Goal: Task Accomplishment & Management: Use online tool/utility

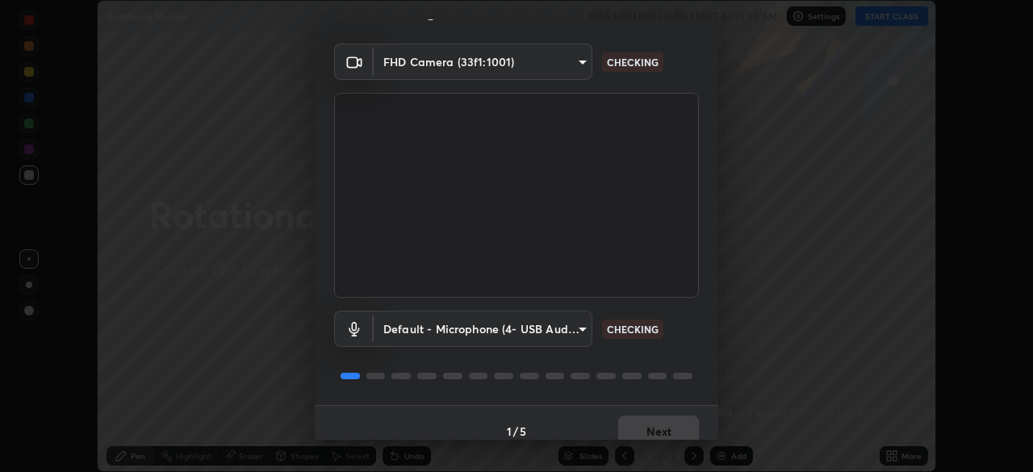
scroll to position [57, 0]
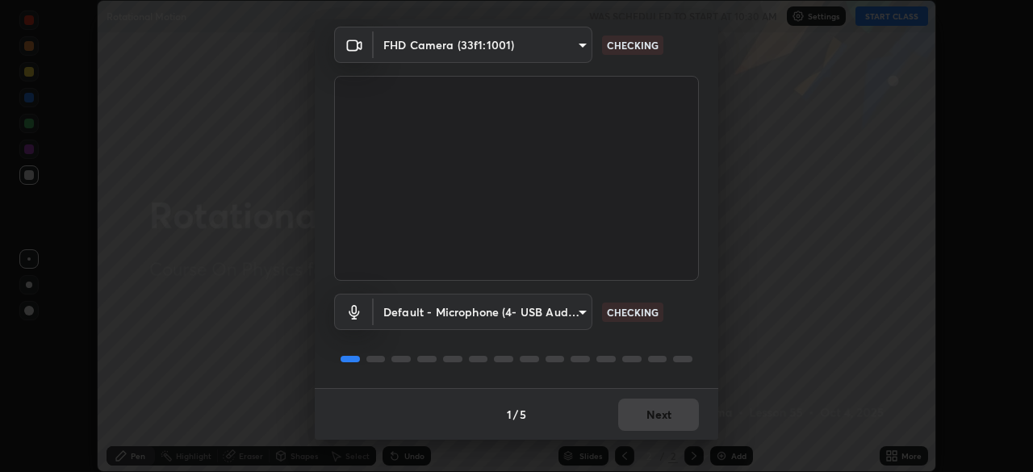
click at [578, 313] on body "Erase all Rotational Motion WAS SCHEDULED TO START AT 10:30 AM Settings START C…" at bounding box center [516, 236] width 1033 height 472
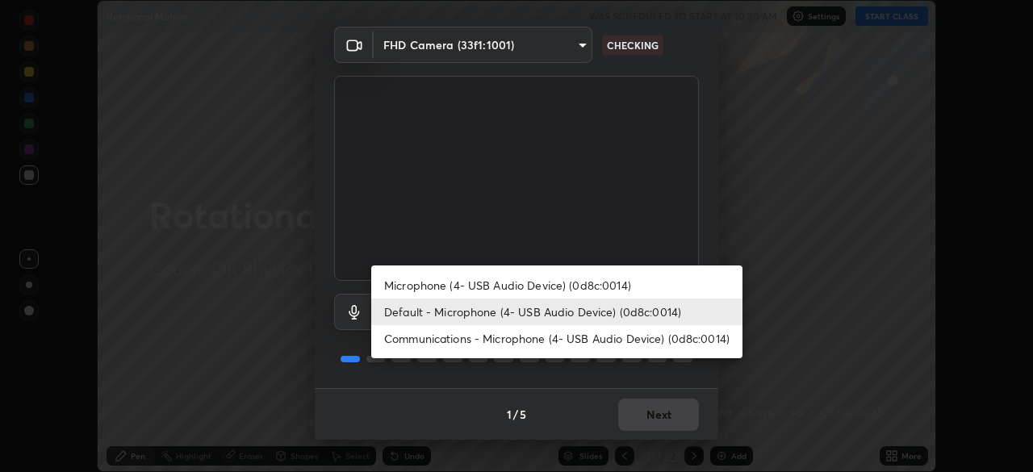
click at [570, 282] on li "Microphone (4- USB Audio Device) (0d8c:0014)" at bounding box center [556, 285] width 371 height 27
type input "1e5c434b4743df649040ee197aff357b2bb9eb97cd9125291c1fa44b585ee27b"
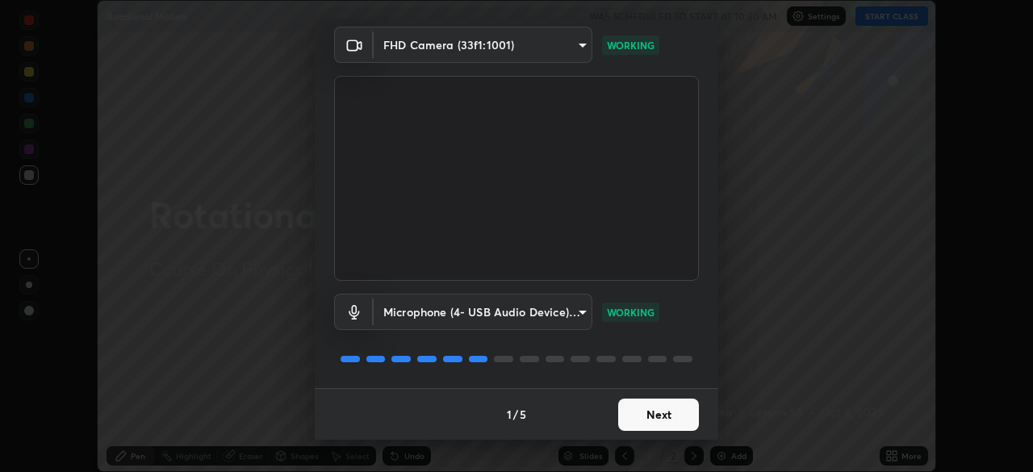
click at [660, 419] on button "Next" at bounding box center [658, 415] width 81 height 32
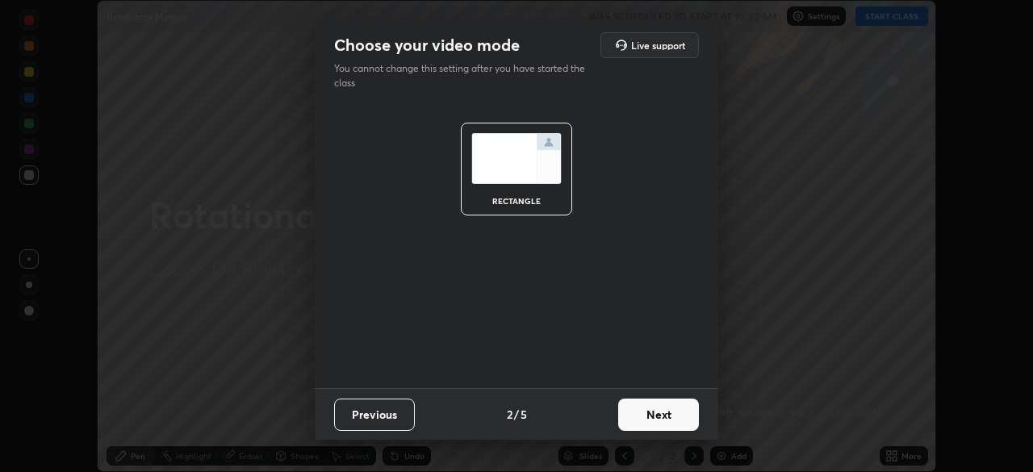
scroll to position [0, 0]
click at [669, 420] on button "Next" at bounding box center [658, 415] width 81 height 32
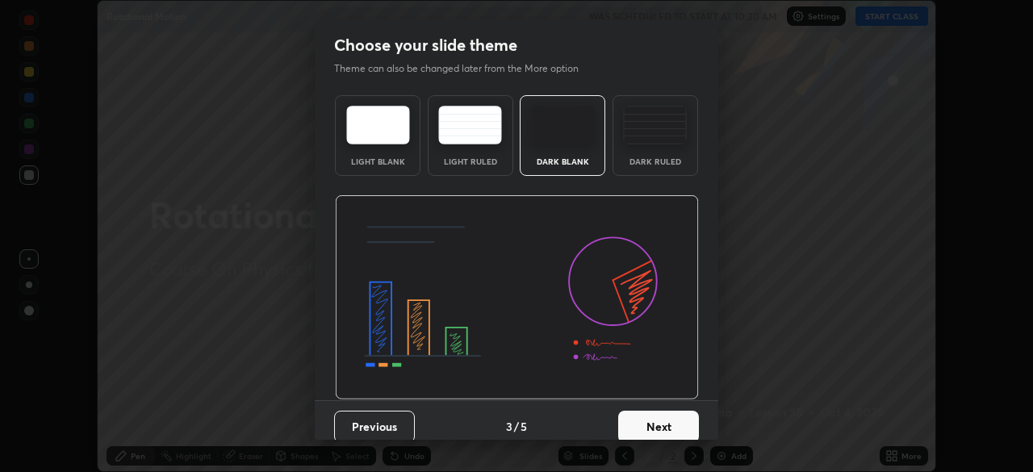
click at [677, 420] on button "Next" at bounding box center [658, 427] width 81 height 32
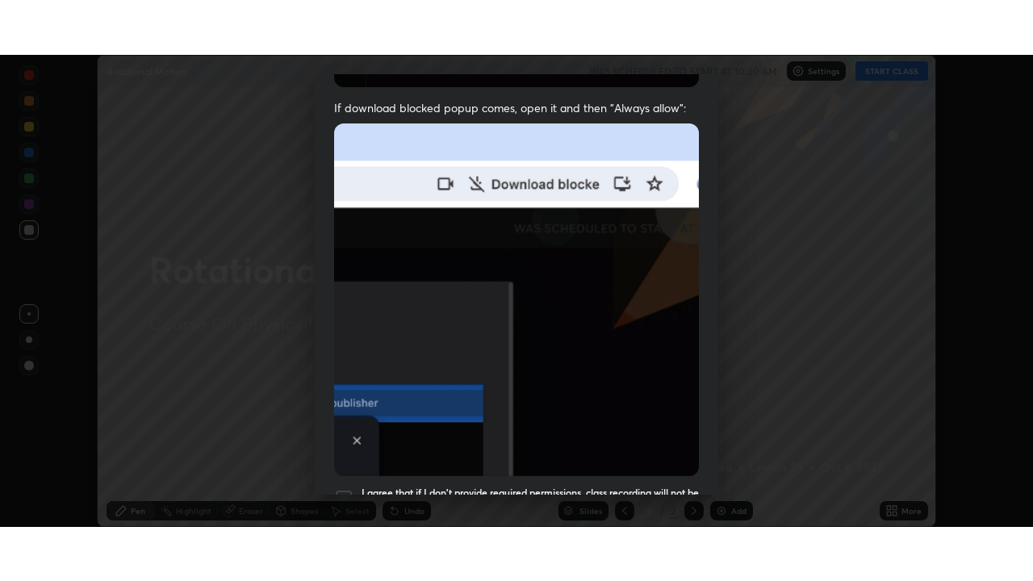
scroll to position [387, 0]
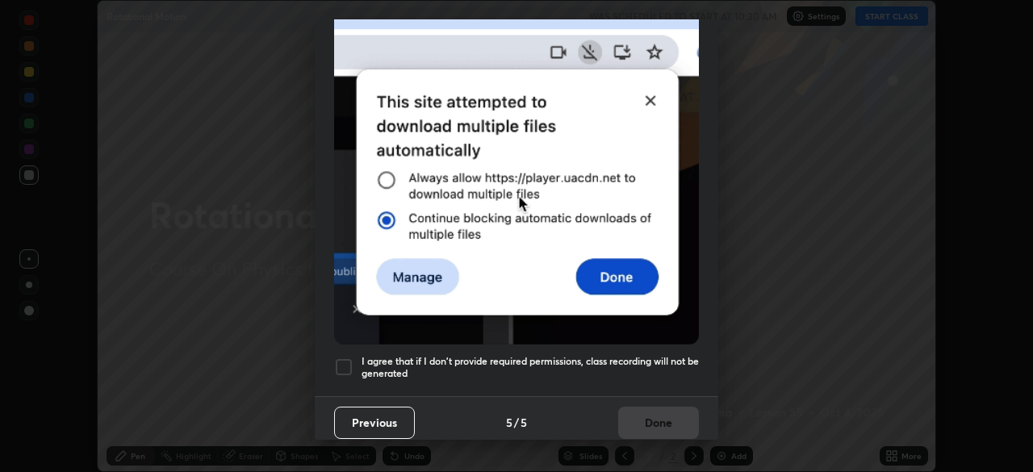
click at [342, 357] on div at bounding box center [343, 366] width 19 height 19
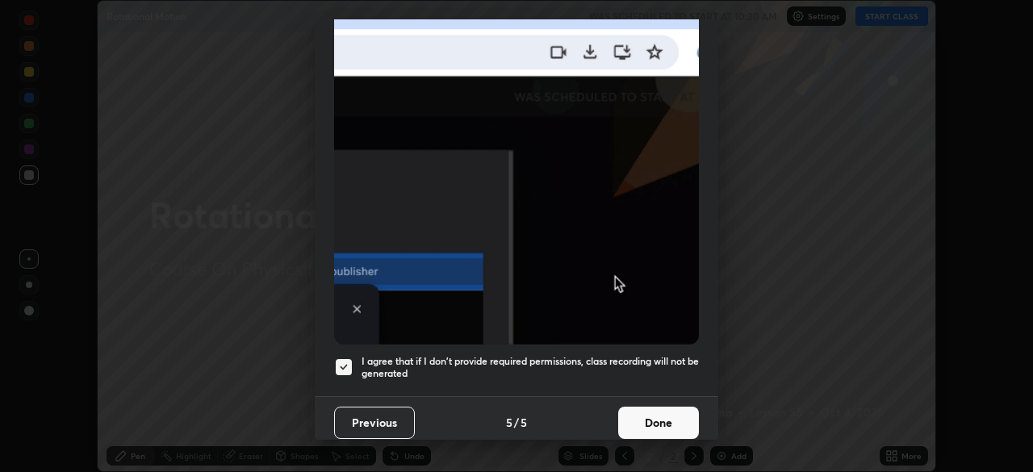
click at [671, 413] on button "Done" at bounding box center [658, 423] width 81 height 32
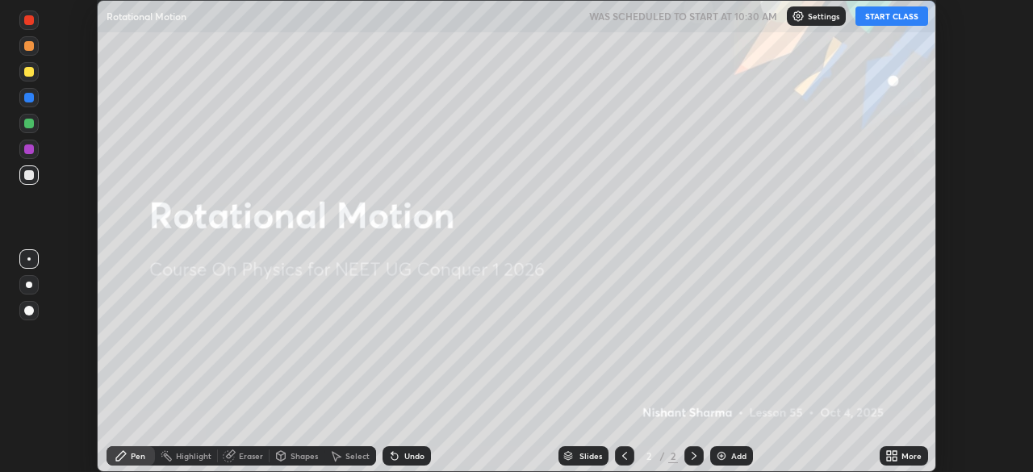
click at [876, 15] on button "START CLASS" at bounding box center [891, 15] width 73 height 19
click at [900, 453] on div "More" at bounding box center [904, 455] width 48 height 19
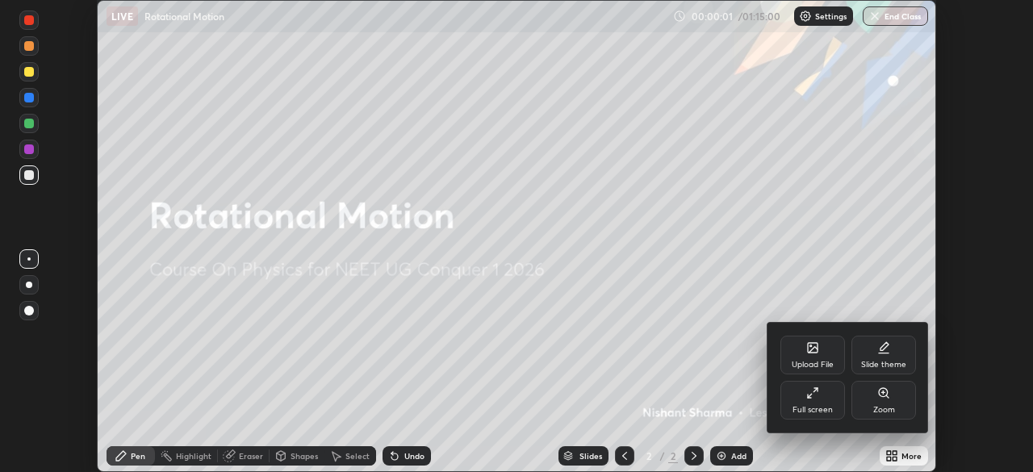
click at [818, 397] on icon at bounding box center [812, 393] width 13 height 13
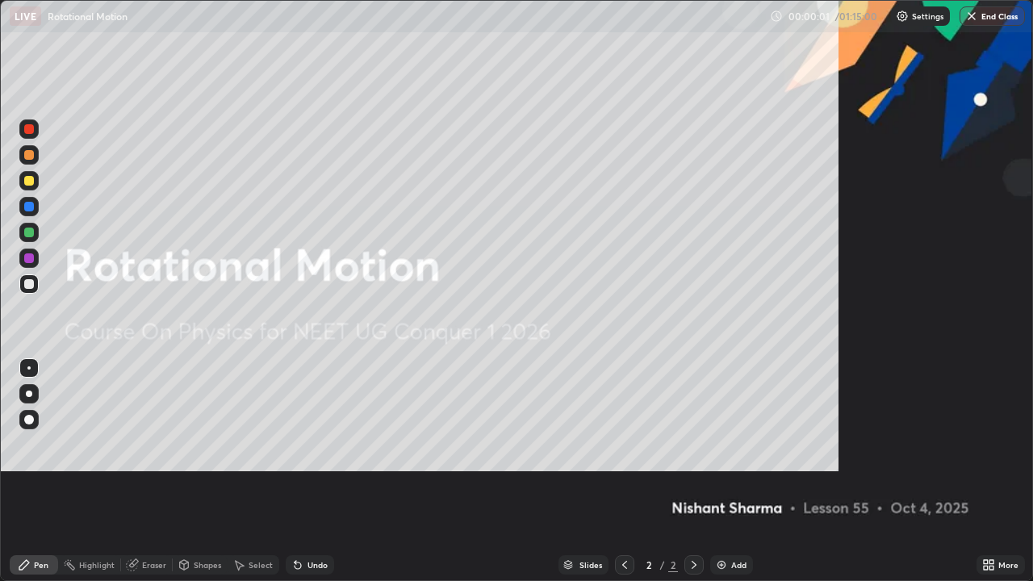
scroll to position [581, 1033]
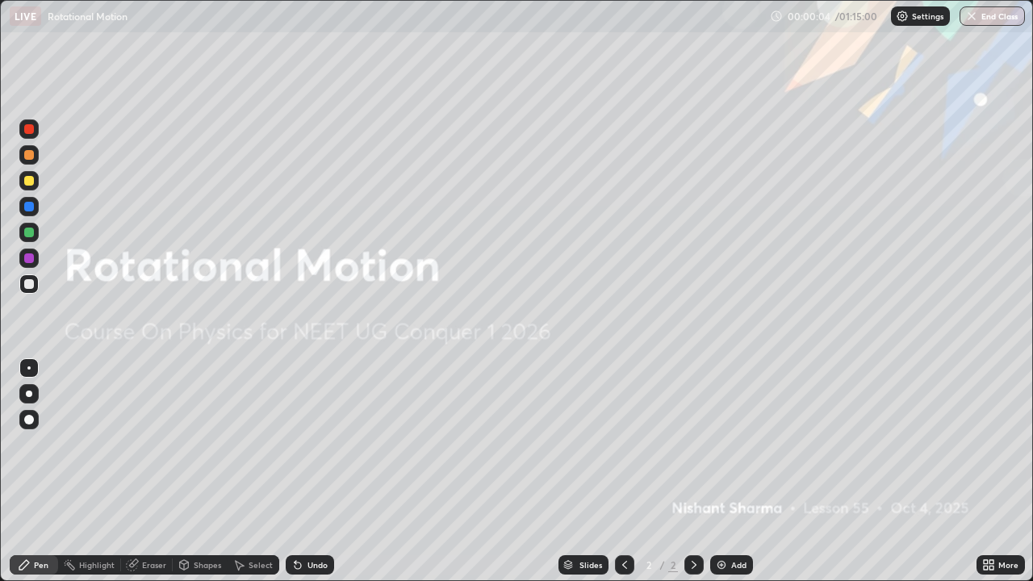
click at [731, 471] on div "Add" at bounding box center [738, 565] width 15 height 8
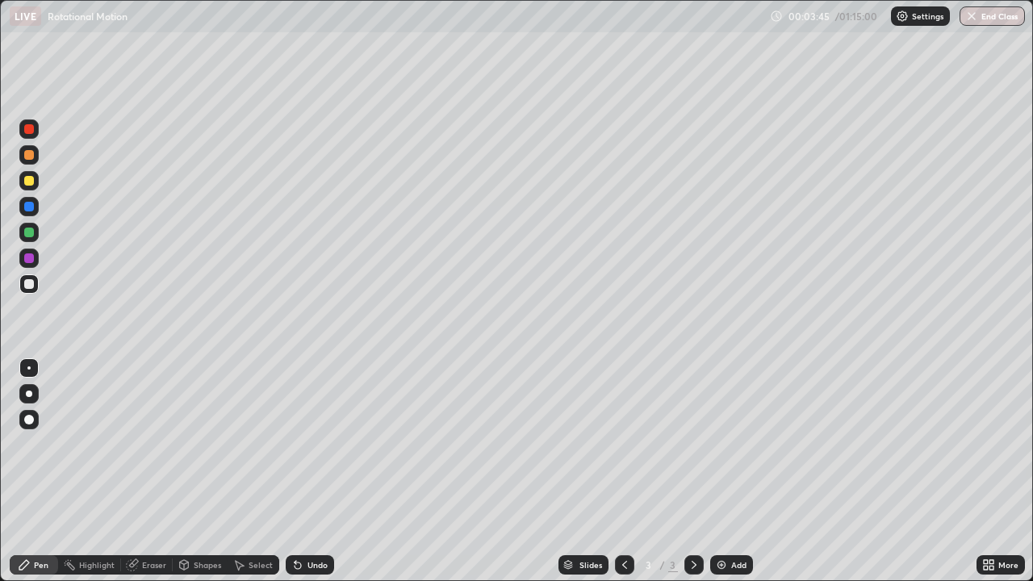
click at [738, 471] on div "Add" at bounding box center [738, 565] width 15 height 8
click at [311, 471] on div "Undo" at bounding box center [317, 565] width 20 height 8
click at [314, 471] on div "Undo" at bounding box center [317, 565] width 20 height 8
click at [316, 471] on div "Undo" at bounding box center [317, 565] width 20 height 8
click at [317, 471] on div "Undo" at bounding box center [317, 565] width 20 height 8
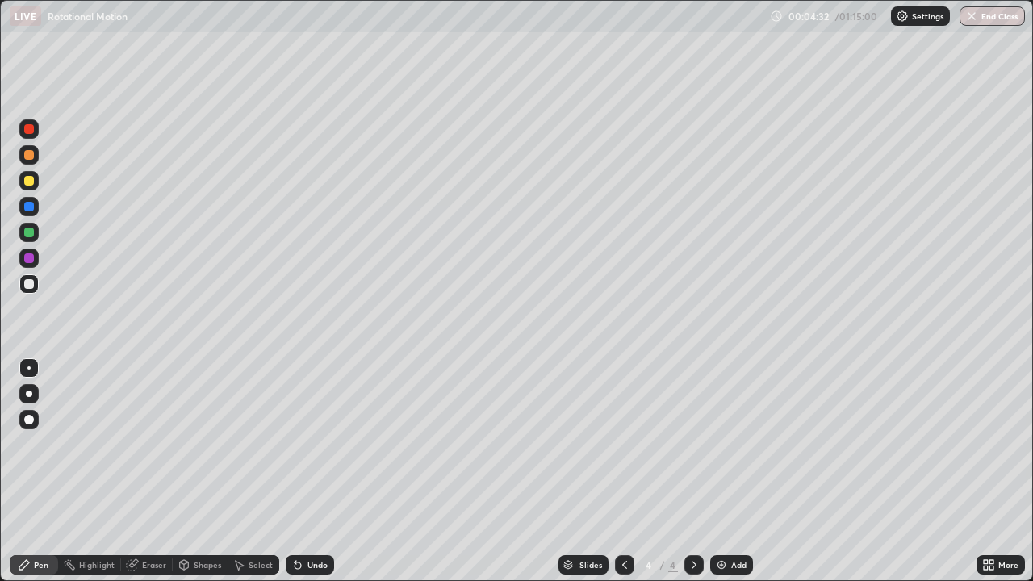
click at [313, 471] on div "Undo" at bounding box center [317, 565] width 20 height 8
click at [311, 471] on div "Undo" at bounding box center [310, 564] width 48 height 19
click at [310, 471] on div "Undo" at bounding box center [310, 564] width 48 height 19
click at [311, 471] on div "Undo" at bounding box center [310, 564] width 48 height 19
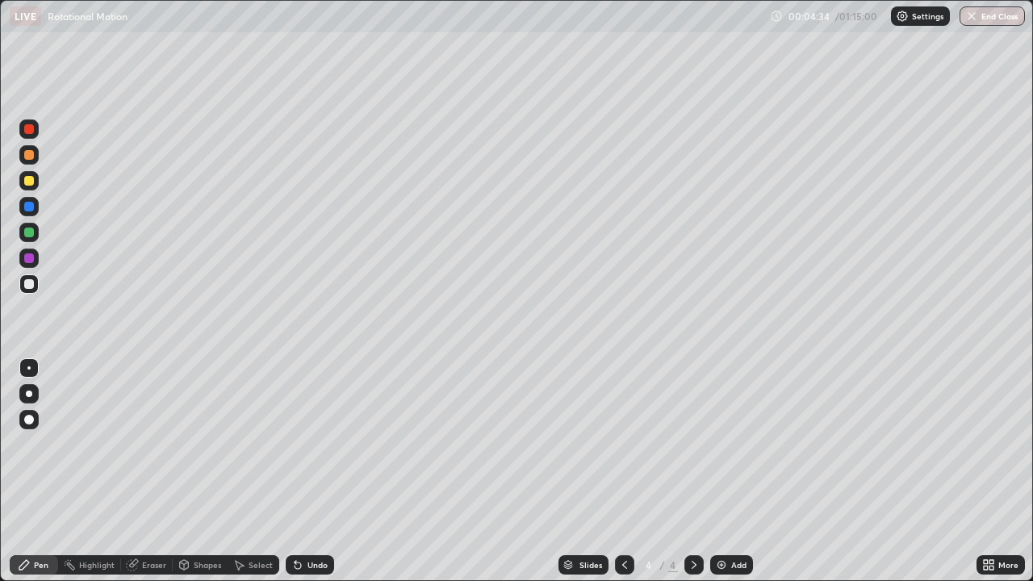
click at [311, 471] on div "Undo" at bounding box center [310, 564] width 48 height 19
click at [576, 100] on icon at bounding box center [577, 106] width 13 height 13
click at [616, 471] on div at bounding box center [624, 564] width 19 height 19
click at [692, 471] on icon at bounding box center [694, 564] width 13 height 13
click at [724, 471] on img at bounding box center [721, 564] width 13 height 13
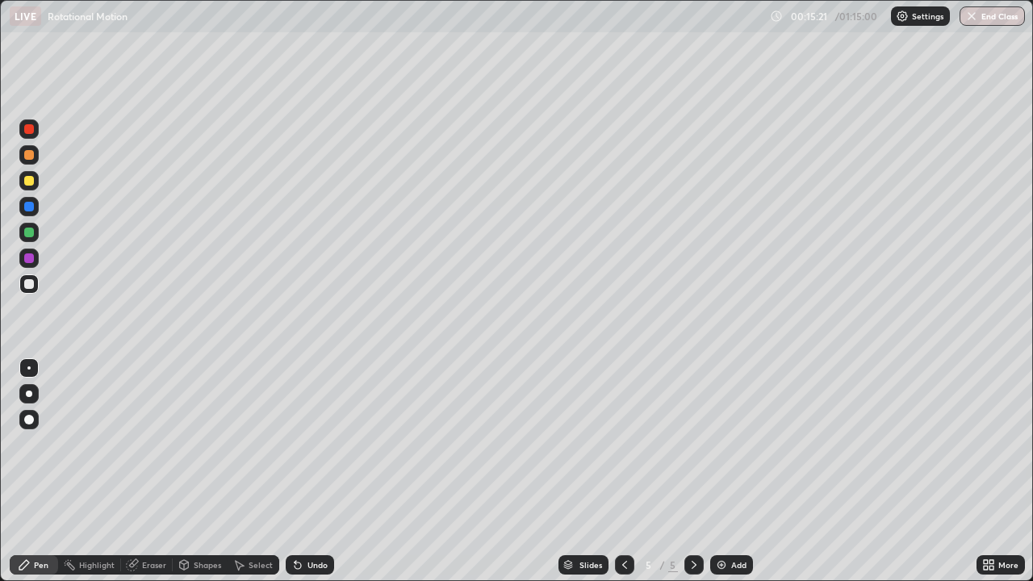
click at [31, 181] on div at bounding box center [29, 181] width 10 height 10
click at [31, 282] on div at bounding box center [29, 284] width 10 height 10
click at [144, 471] on div "Eraser" at bounding box center [154, 565] width 24 height 8
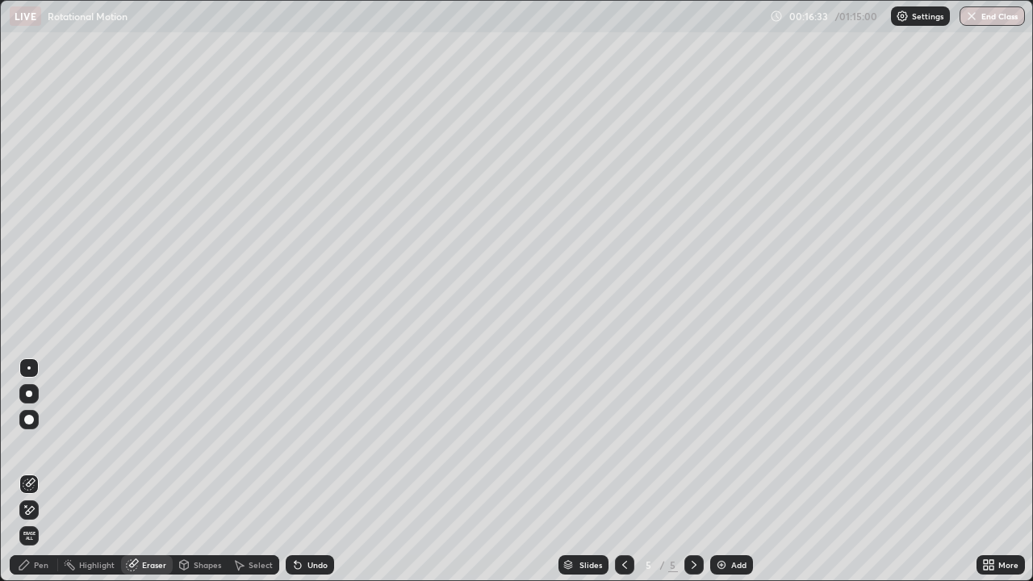
click at [31, 420] on div at bounding box center [29, 420] width 10 height 10
click at [34, 471] on div "Pen" at bounding box center [41, 565] width 15 height 8
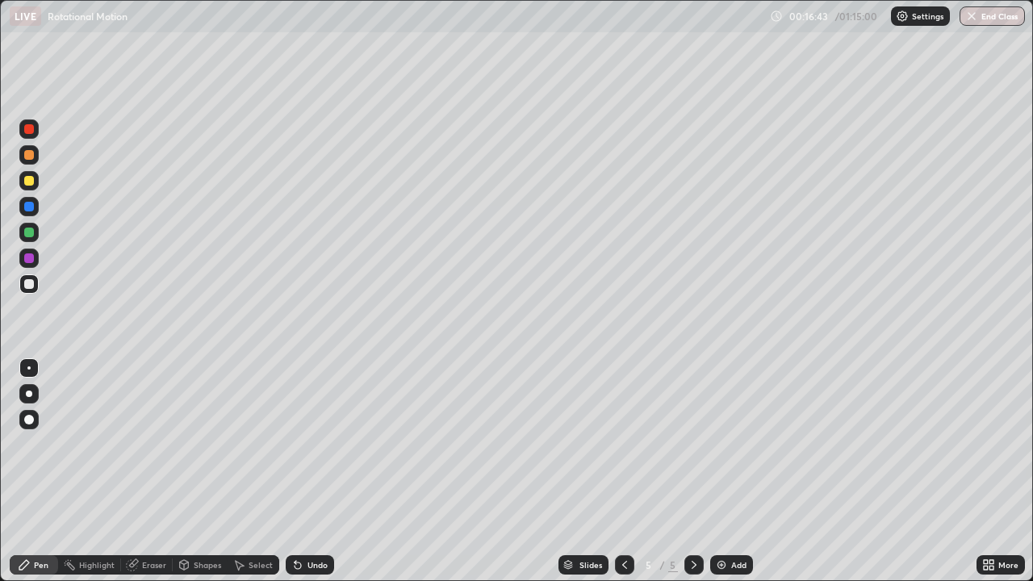
click at [33, 471] on div "Pen" at bounding box center [34, 564] width 48 height 19
click at [158, 471] on div "Eraser" at bounding box center [154, 565] width 24 height 8
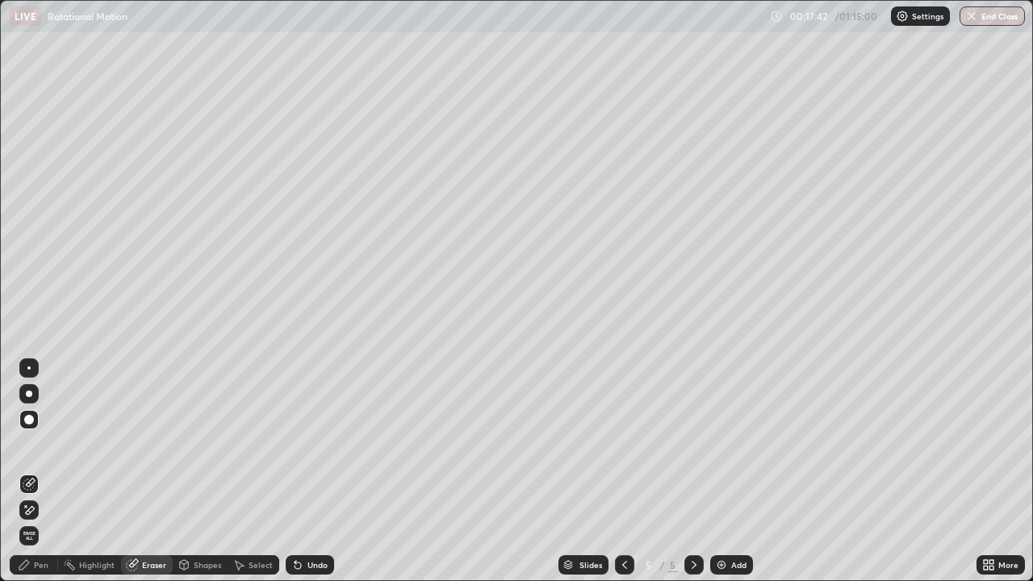
click at [42, 471] on div "Pen" at bounding box center [41, 565] width 15 height 8
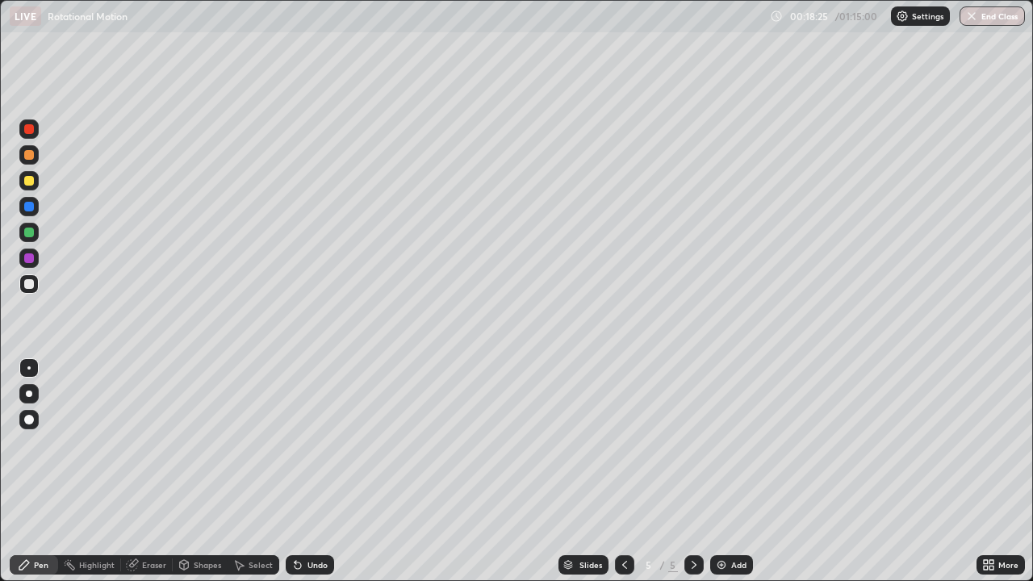
click at [27, 185] on div at bounding box center [29, 181] width 10 height 10
click at [146, 471] on div "Eraser" at bounding box center [154, 565] width 24 height 8
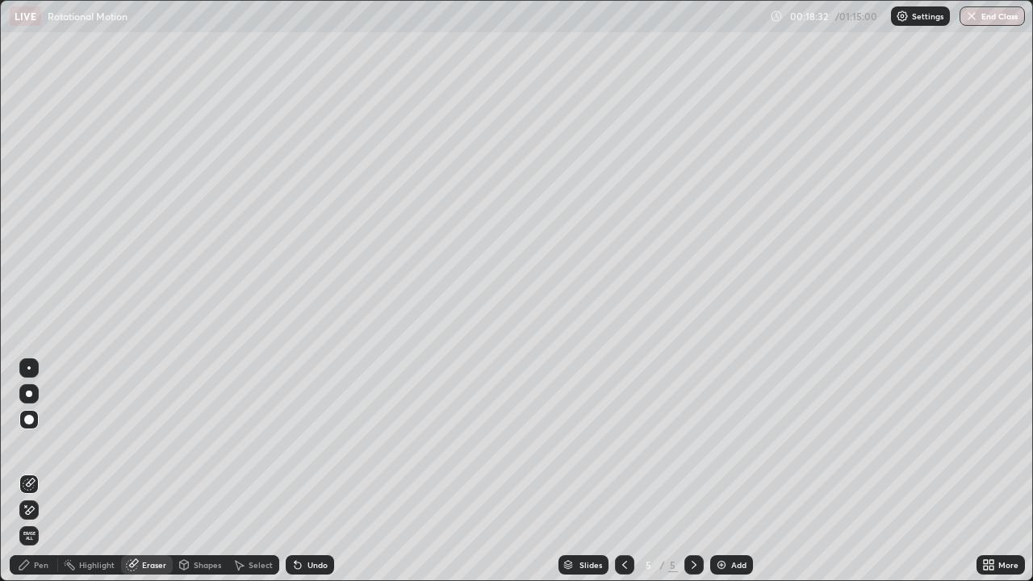
click at [295, 471] on icon at bounding box center [298, 565] width 6 height 6
click at [44, 471] on div "Pen" at bounding box center [41, 565] width 15 height 8
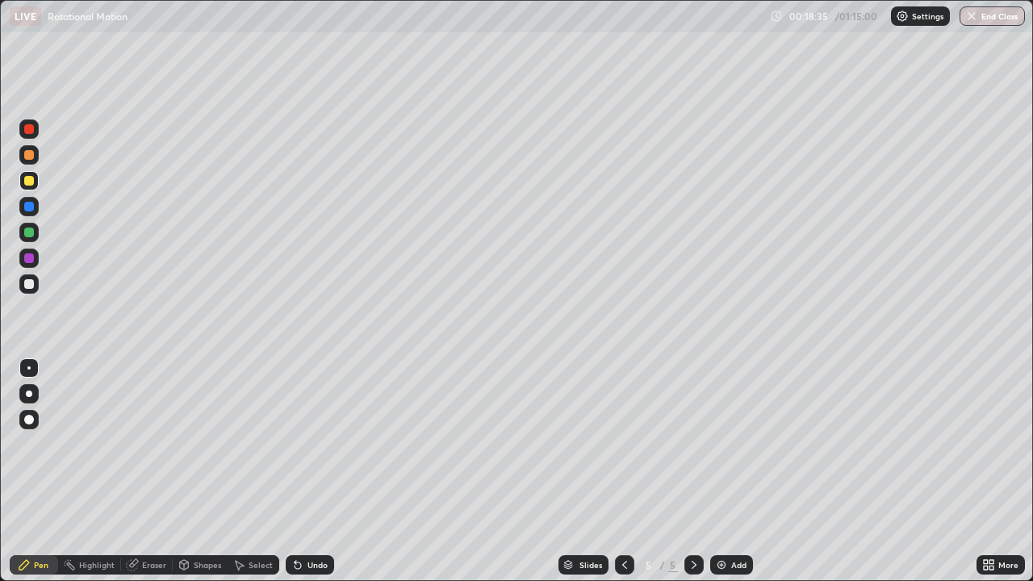
click at [28, 155] on div at bounding box center [29, 155] width 10 height 10
click at [148, 471] on div "Eraser" at bounding box center [154, 565] width 24 height 8
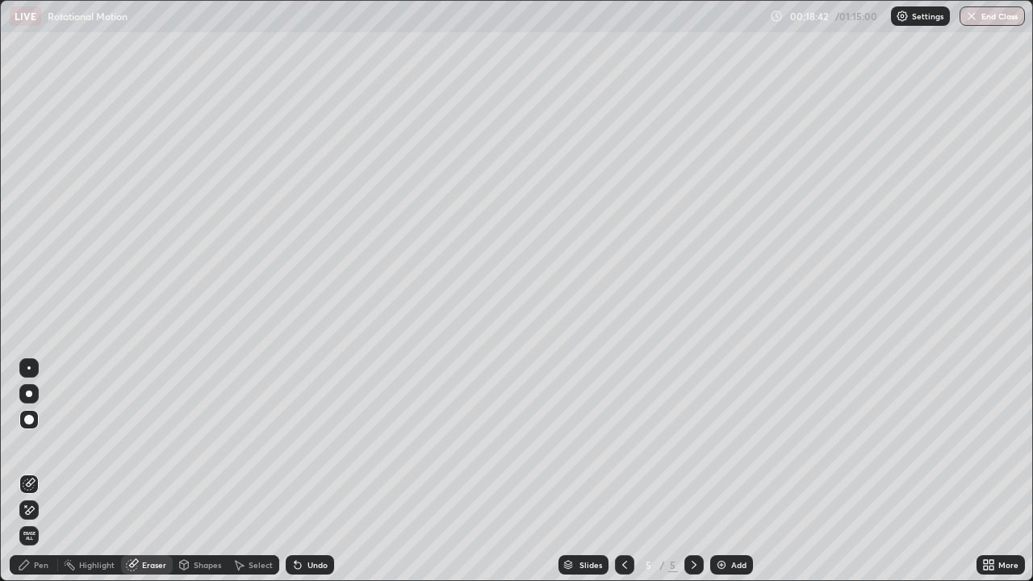
click at [44, 471] on div "Pen" at bounding box center [41, 565] width 15 height 8
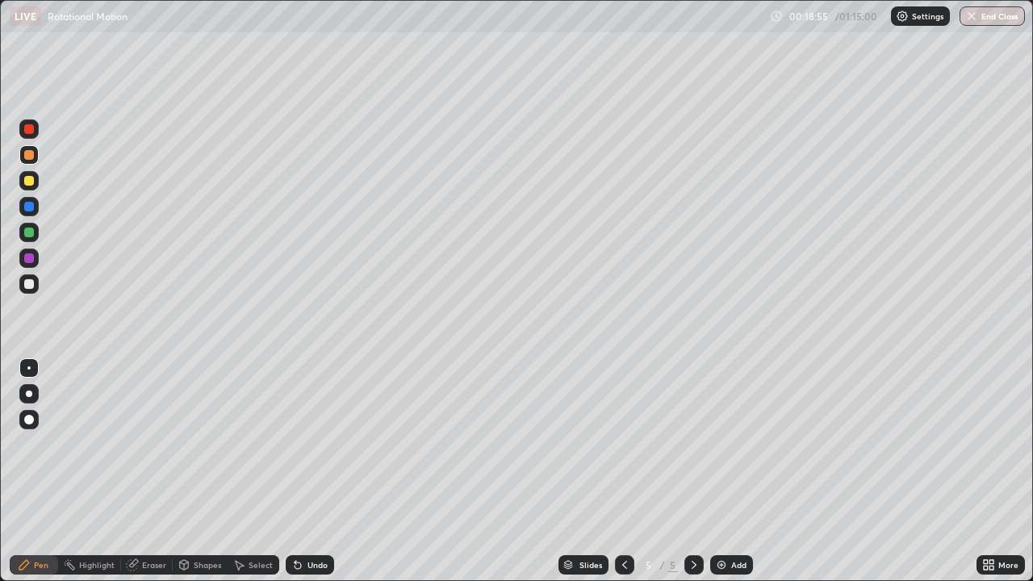
click at [146, 471] on div "Eraser" at bounding box center [154, 565] width 24 height 8
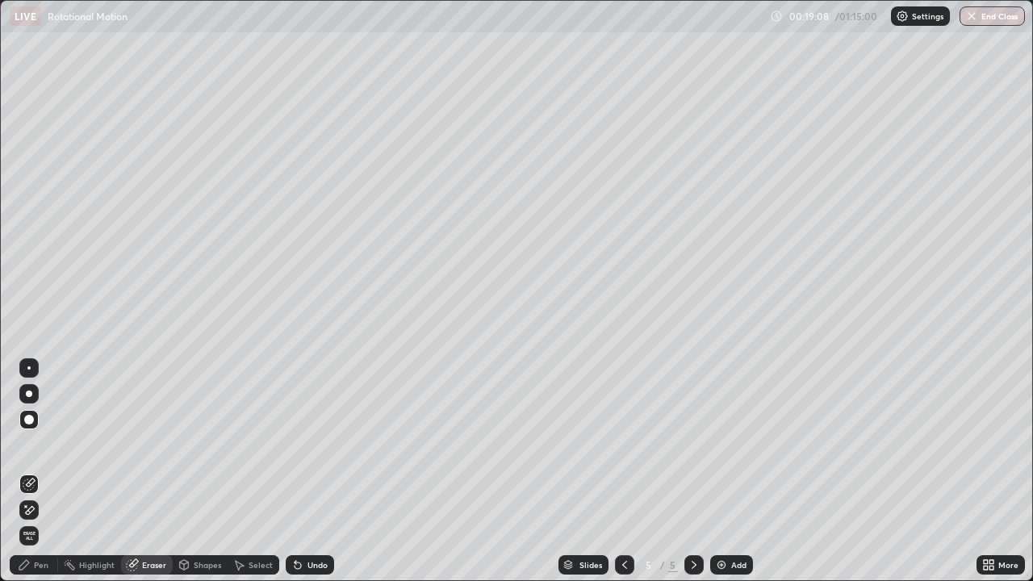
click at [46, 471] on div "Pen" at bounding box center [41, 565] width 15 height 8
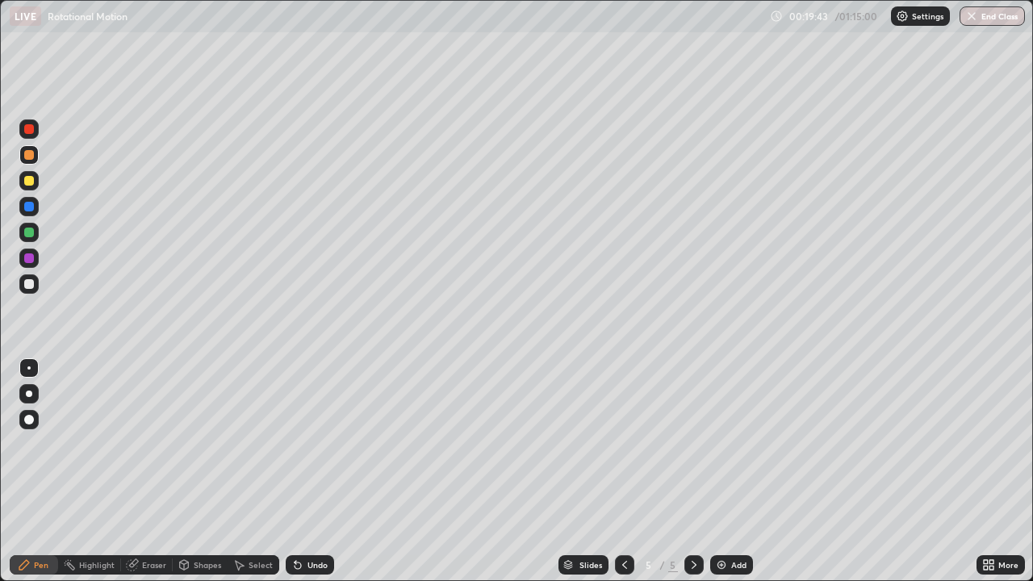
click at [35, 286] on div at bounding box center [28, 283] width 19 height 19
click at [164, 471] on div "Eraser" at bounding box center [154, 565] width 24 height 8
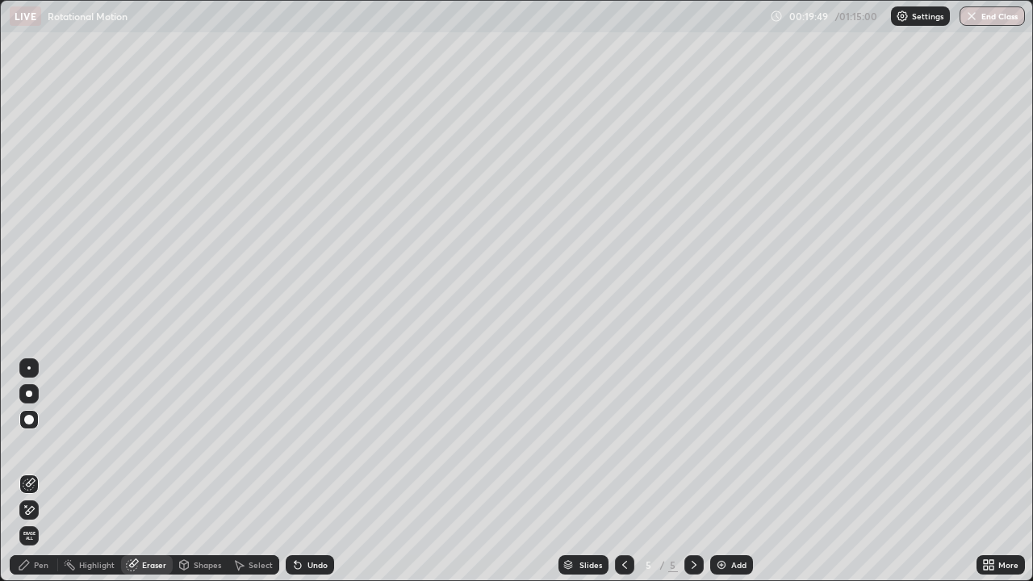
click at [44, 471] on div "Pen" at bounding box center [41, 565] width 15 height 8
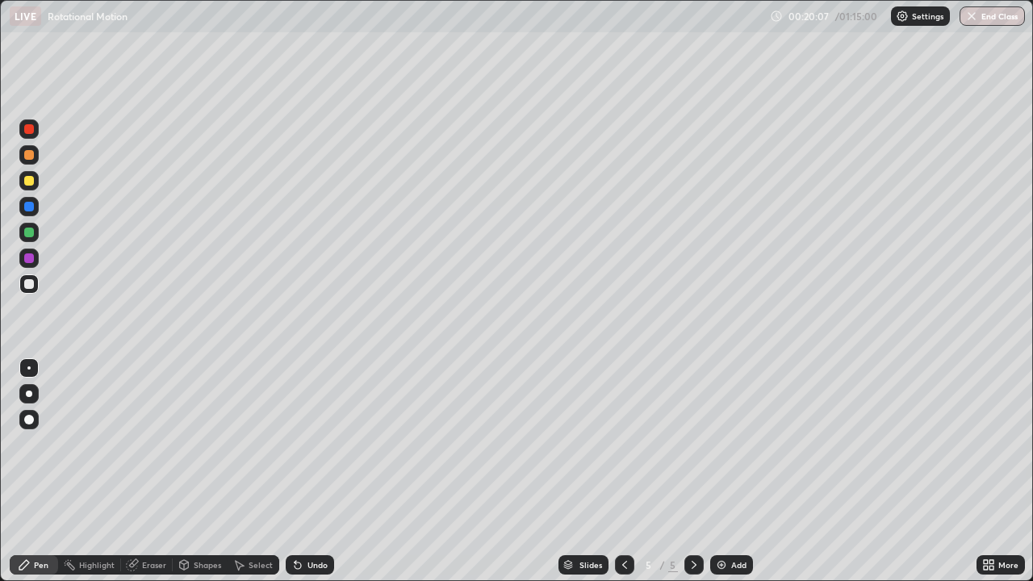
click at [31, 256] on div at bounding box center [29, 258] width 10 height 10
click at [32, 282] on div at bounding box center [29, 284] width 10 height 10
click at [722, 471] on img at bounding box center [721, 564] width 13 height 13
click at [324, 471] on div "Undo" at bounding box center [310, 564] width 48 height 19
click at [313, 471] on div "Undo" at bounding box center [310, 564] width 48 height 19
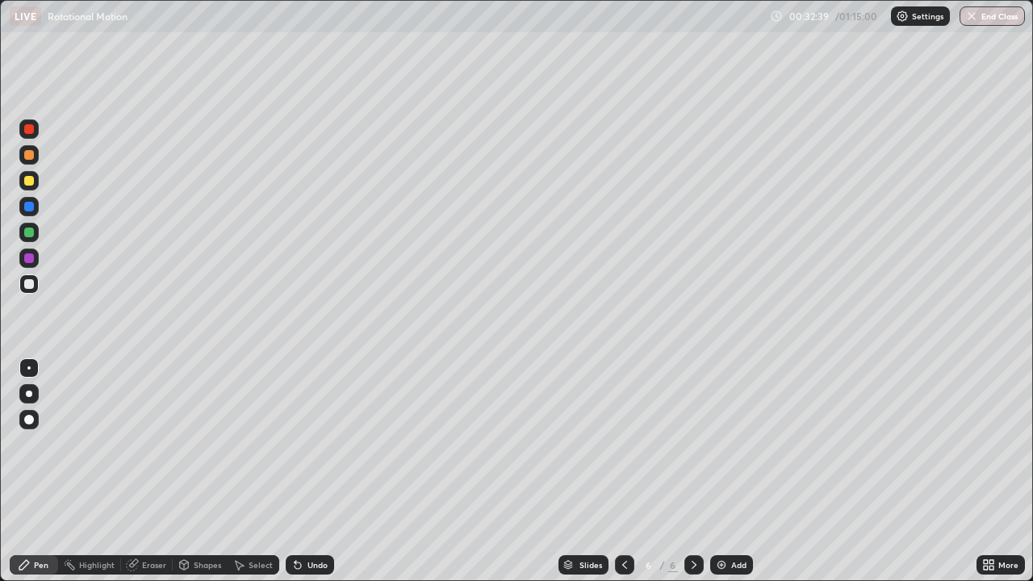
click at [725, 471] on img at bounding box center [721, 564] width 13 height 13
click at [318, 471] on div "Undo" at bounding box center [317, 565] width 20 height 8
click at [320, 471] on div "Undo" at bounding box center [317, 565] width 20 height 8
click at [315, 471] on div "Undo" at bounding box center [317, 565] width 20 height 8
click at [715, 471] on img at bounding box center [721, 564] width 13 height 13
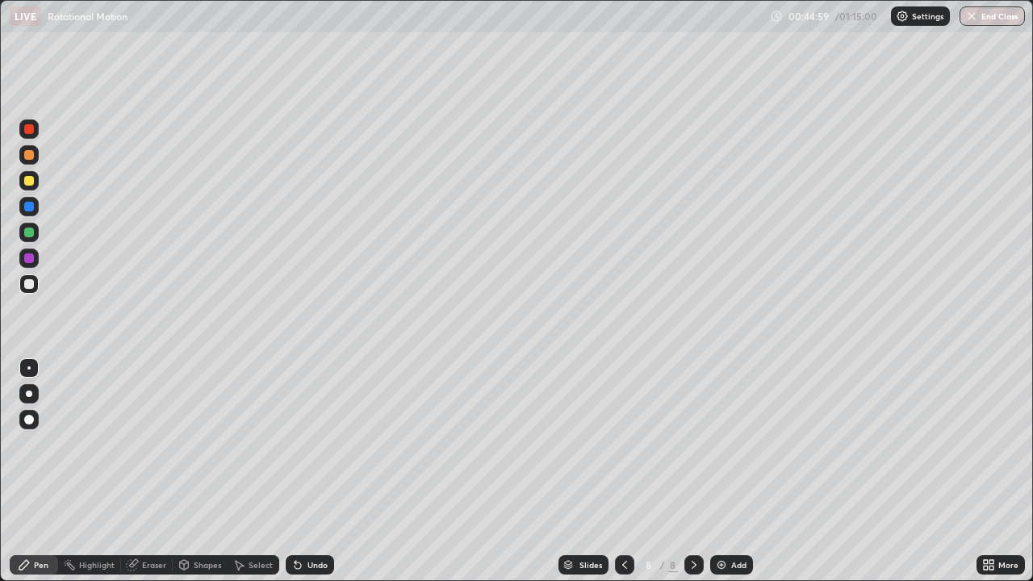
click at [323, 471] on div "Undo" at bounding box center [317, 565] width 20 height 8
click at [324, 471] on div "Undo" at bounding box center [317, 565] width 20 height 8
click at [318, 471] on div "Undo" at bounding box center [317, 565] width 20 height 8
click at [320, 471] on div "Undo" at bounding box center [317, 565] width 20 height 8
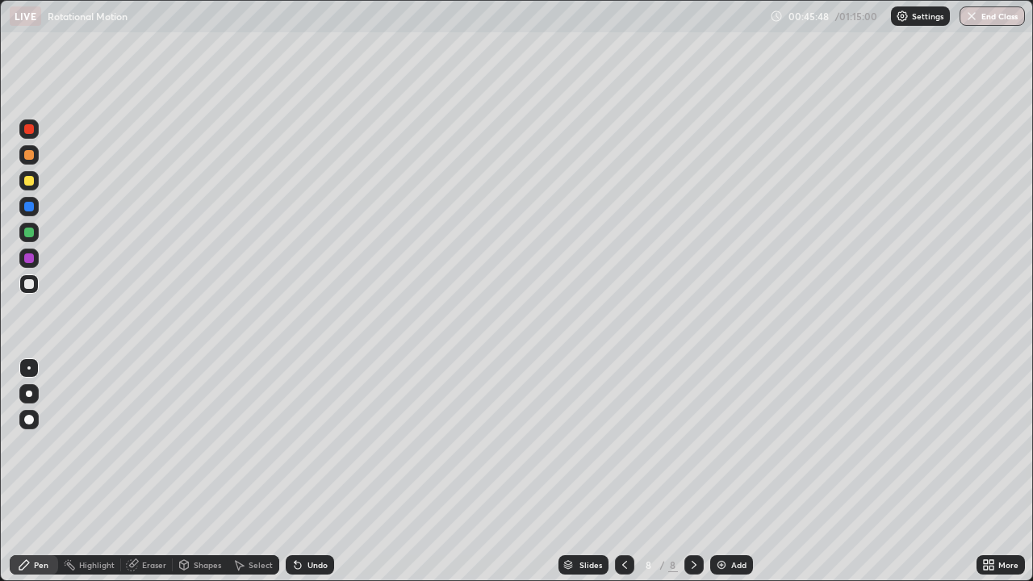
click at [321, 471] on div "Undo" at bounding box center [317, 565] width 20 height 8
click at [323, 471] on div "Undo" at bounding box center [317, 565] width 20 height 8
click at [318, 471] on div "Undo" at bounding box center [317, 565] width 20 height 8
click at [157, 471] on div "Eraser" at bounding box center [147, 564] width 52 height 19
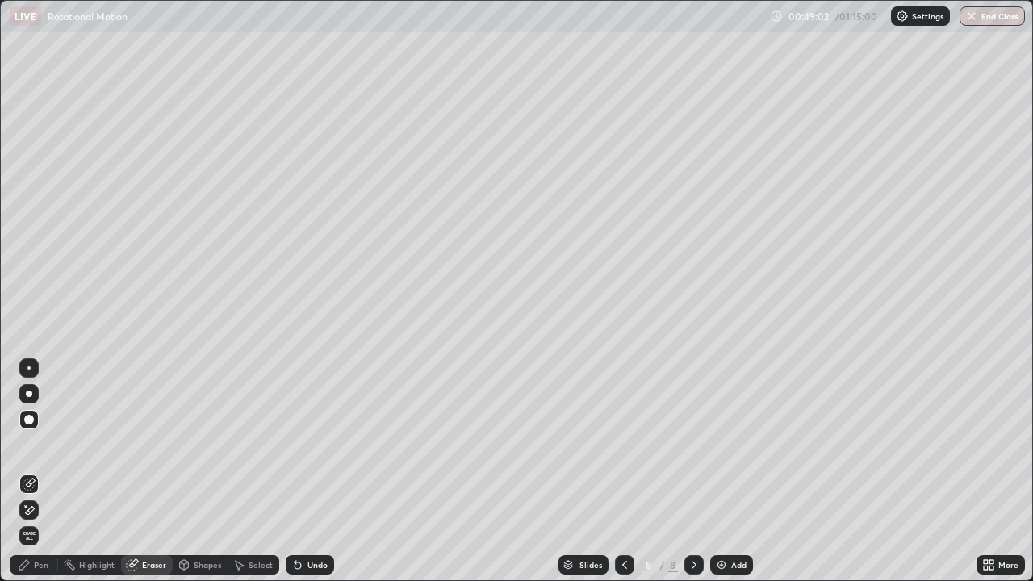
click at [197, 471] on div "Shapes" at bounding box center [200, 564] width 55 height 19
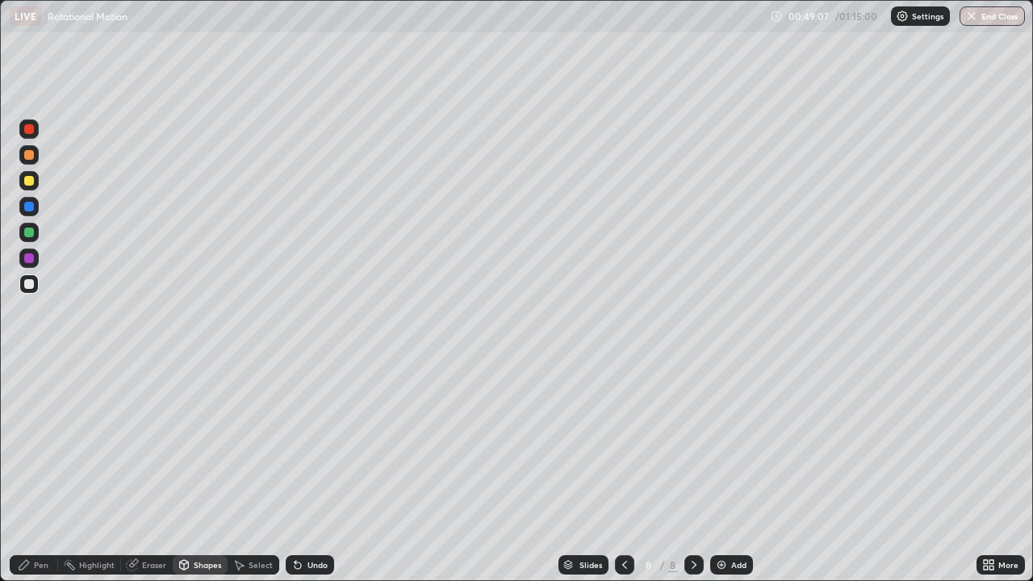
click at [155, 471] on div "Eraser" at bounding box center [154, 565] width 24 height 8
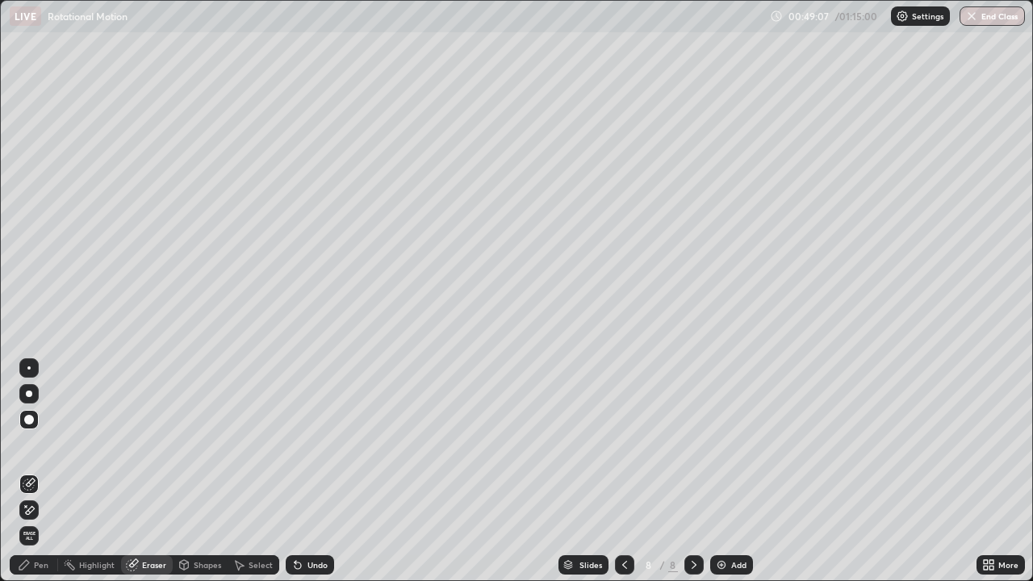
click at [154, 471] on div "Eraser" at bounding box center [154, 565] width 24 height 8
click at [50, 471] on div "Pen" at bounding box center [34, 564] width 48 height 19
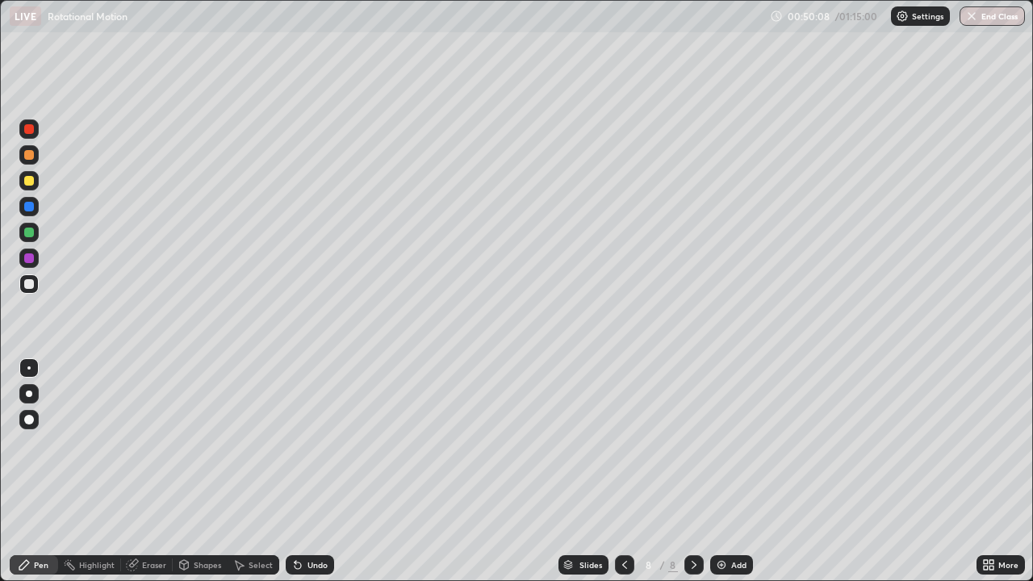
click at [94, 471] on div "Highlight" at bounding box center [97, 565] width 36 height 8
click at [720, 471] on img at bounding box center [721, 564] width 13 height 13
click at [28, 287] on div at bounding box center [29, 284] width 10 height 10
click at [320, 471] on div "Undo" at bounding box center [317, 565] width 20 height 8
click at [31, 286] on div at bounding box center [29, 284] width 10 height 10
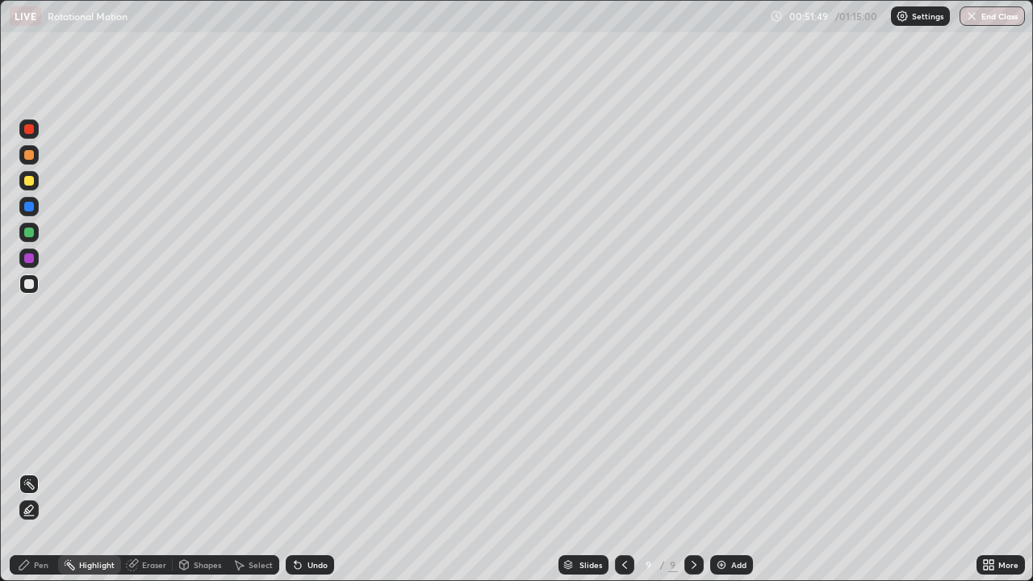
click at [41, 471] on div "Pen" at bounding box center [41, 565] width 15 height 8
click at [28, 283] on div at bounding box center [29, 284] width 10 height 10
click at [155, 471] on div "Eraser" at bounding box center [154, 565] width 24 height 8
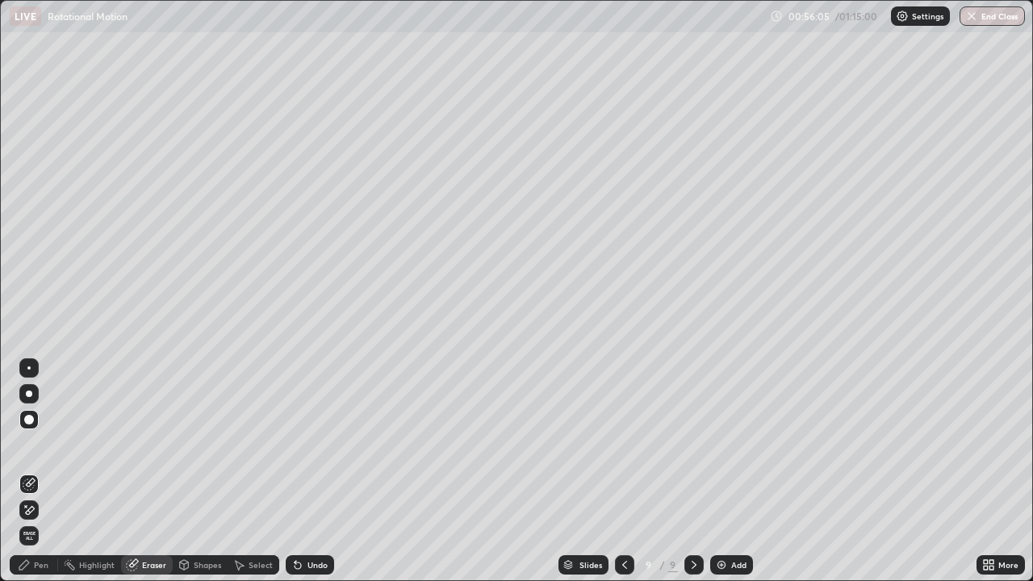
click at [45, 471] on div "Pen" at bounding box center [41, 565] width 15 height 8
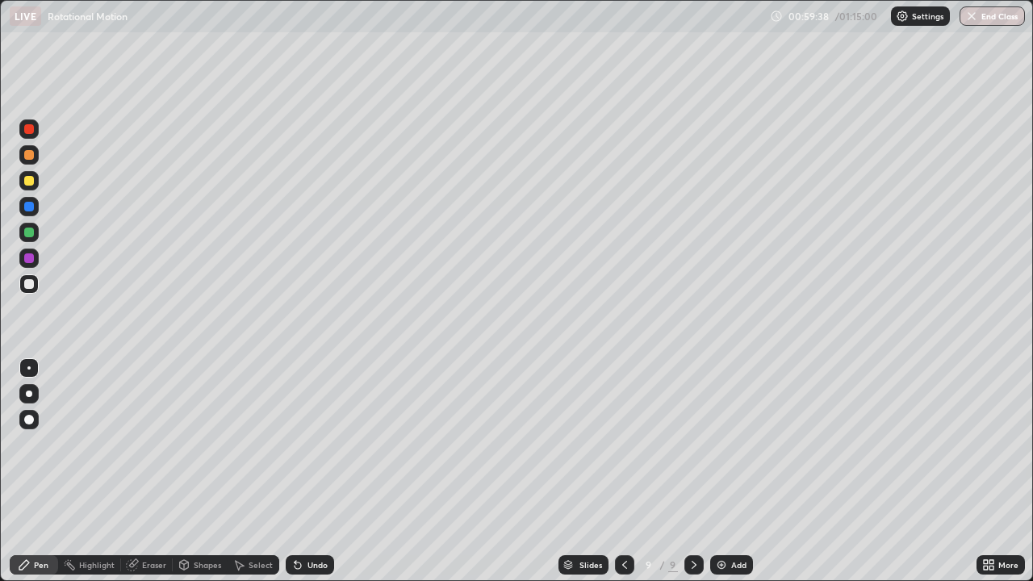
click at [718, 471] on img at bounding box center [721, 564] width 13 height 13
click at [318, 471] on div "Undo" at bounding box center [317, 565] width 20 height 8
click at [319, 471] on div "Undo" at bounding box center [317, 565] width 20 height 8
click at [320, 471] on div "Undo" at bounding box center [317, 565] width 20 height 8
click at [29, 182] on div at bounding box center [29, 181] width 10 height 10
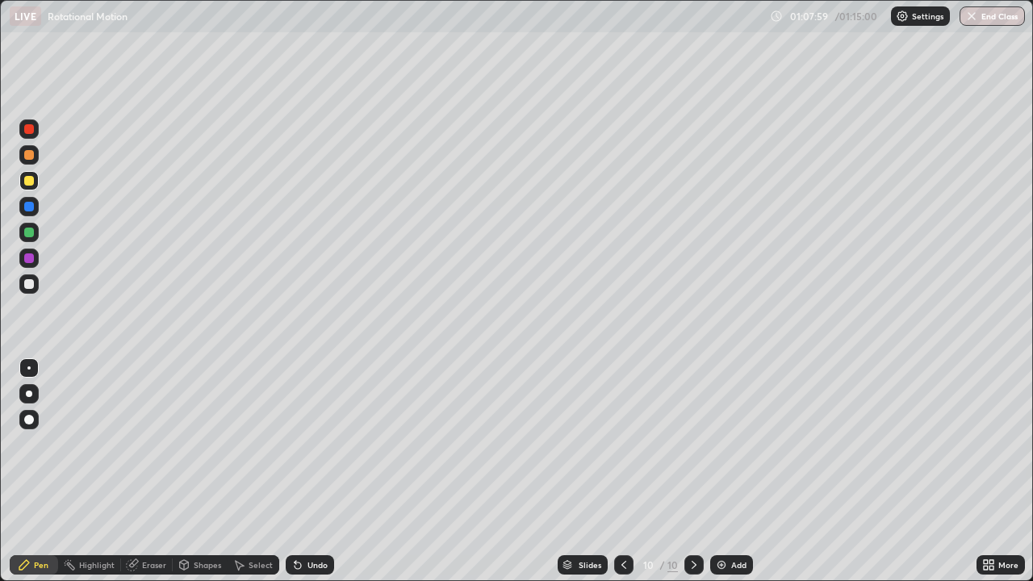
click at [311, 471] on div "Undo" at bounding box center [310, 564] width 48 height 19
click at [309, 471] on div "Undo" at bounding box center [317, 565] width 20 height 8
click at [308, 471] on div "Undo" at bounding box center [310, 564] width 48 height 19
click at [728, 471] on div "Add" at bounding box center [731, 564] width 43 height 19
click at [209, 471] on div "Shapes" at bounding box center [207, 565] width 27 height 8
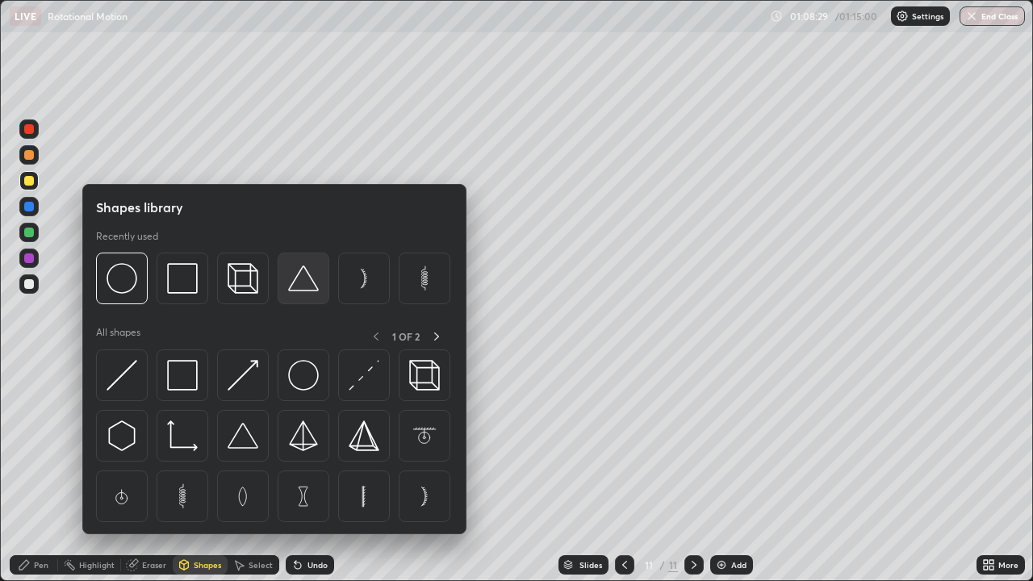
click at [306, 280] on img at bounding box center [303, 278] width 31 height 31
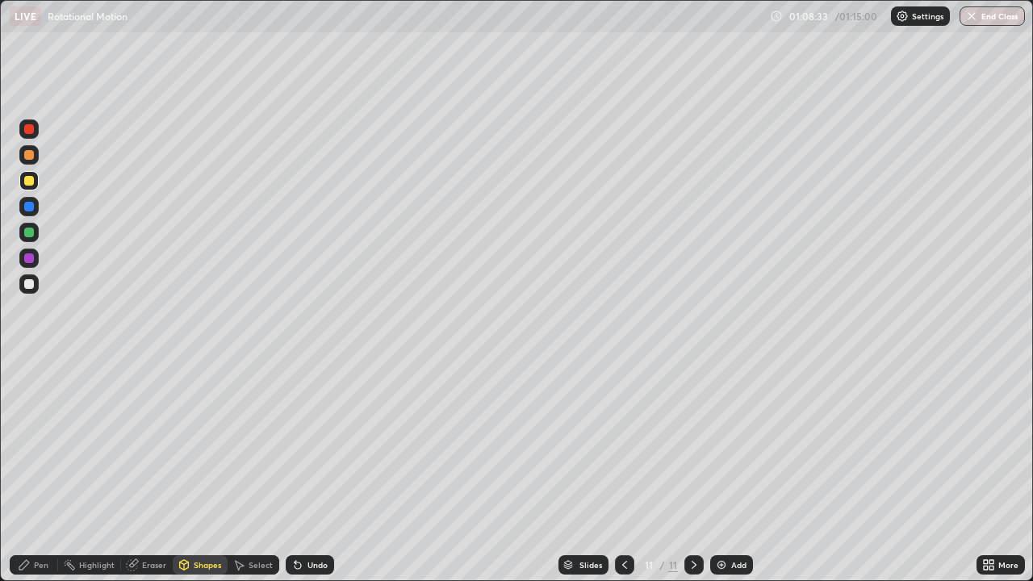
click at [39, 471] on div "Pen" at bounding box center [34, 564] width 48 height 19
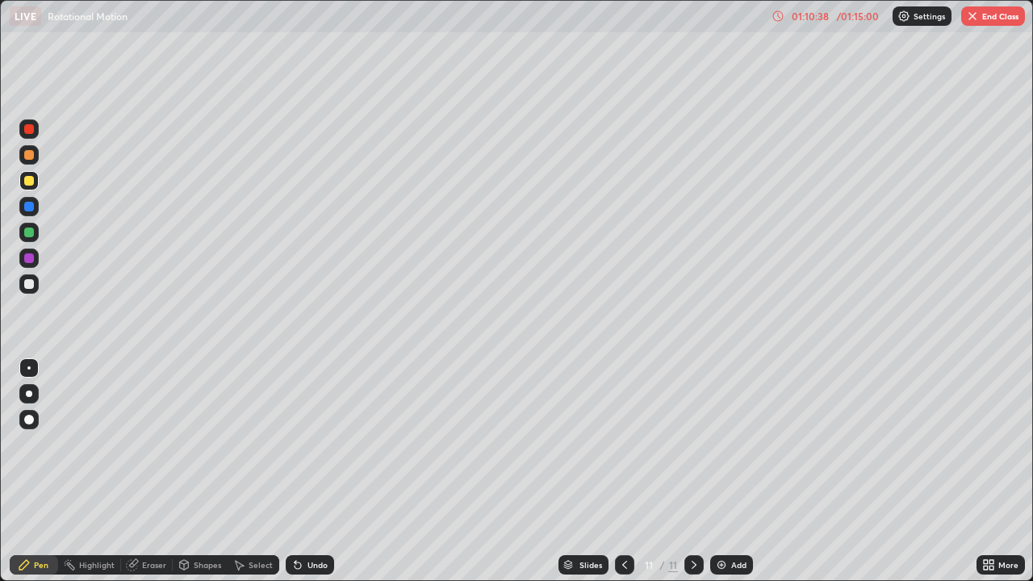
click at [213, 471] on div "Shapes" at bounding box center [207, 565] width 27 height 8
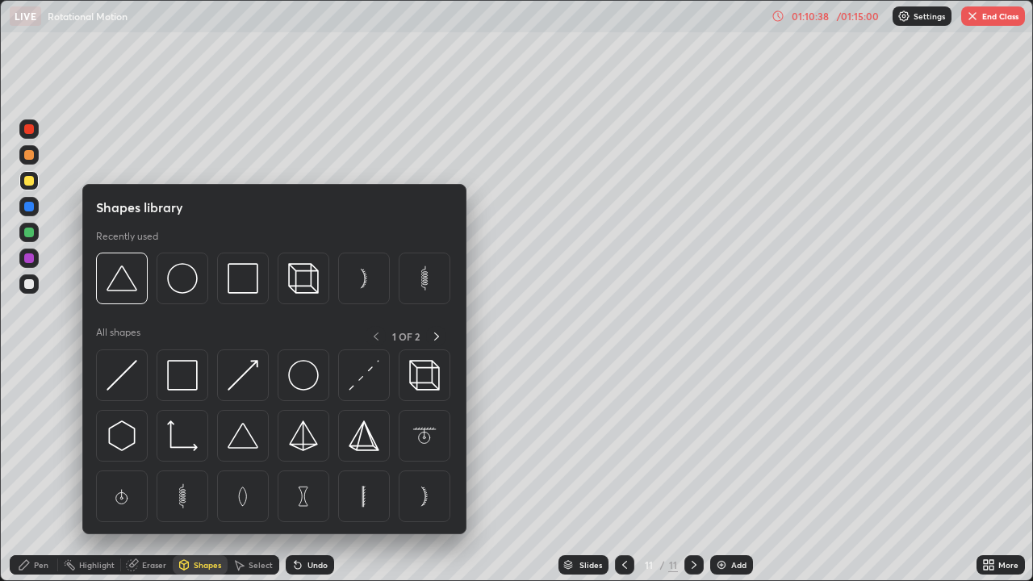
click at [153, 471] on div "Eraser" at bounding box center [154, 565] width 24 height 8
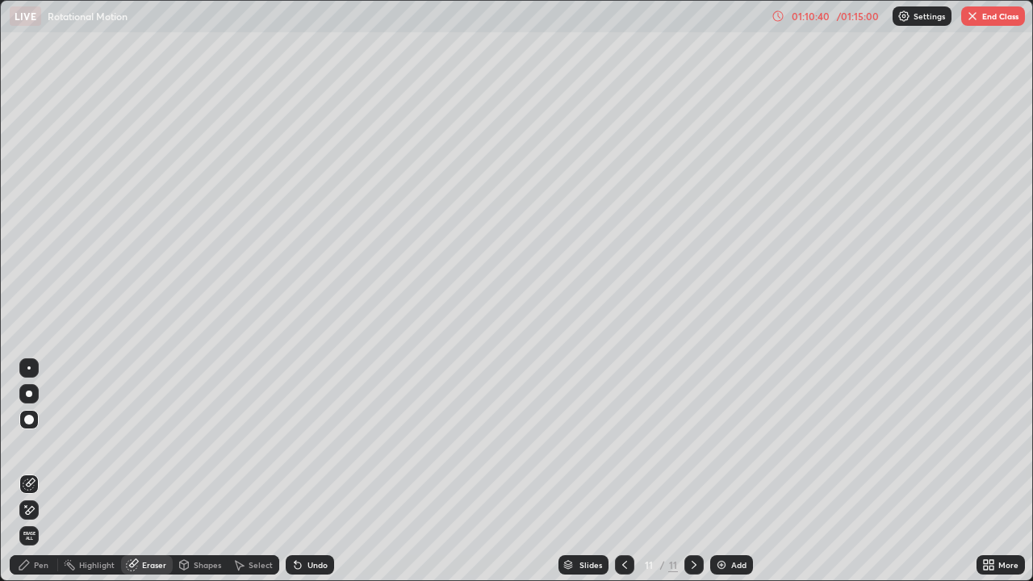
click at [52, 471] on div "Pen" at bounding box center [34, 564] width 48 height 19
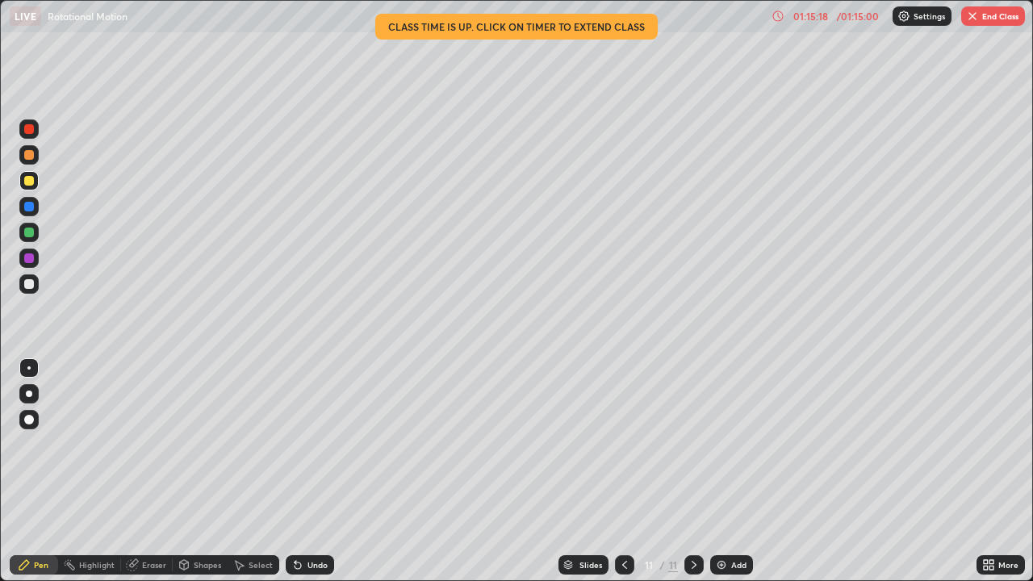
click at [982, 16] on button "End Class" at bounding box center [993, 15] width 64 height 19
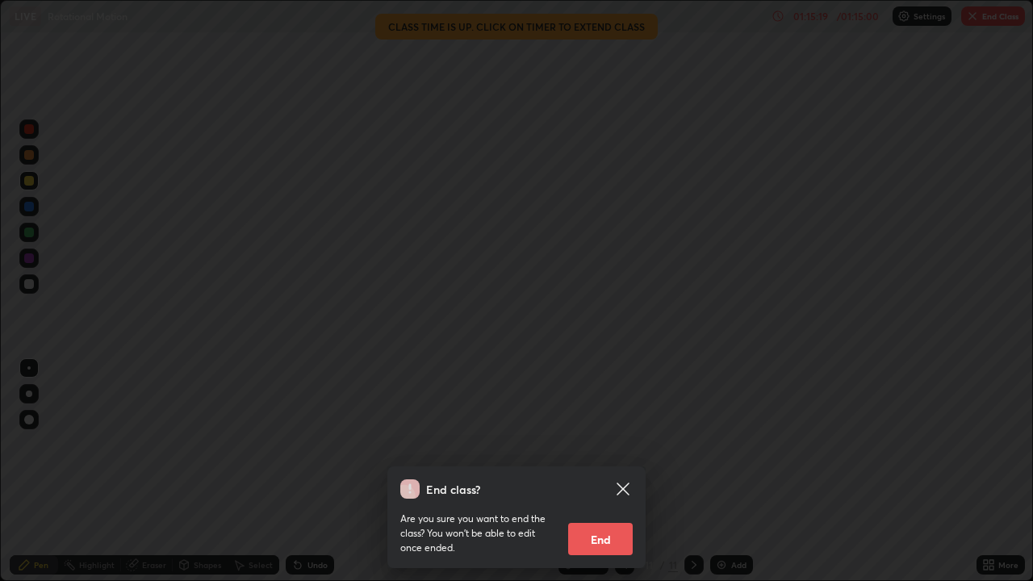
click at [608, 471] on button "End" at bounding box center [600, 539] width 65 height 32
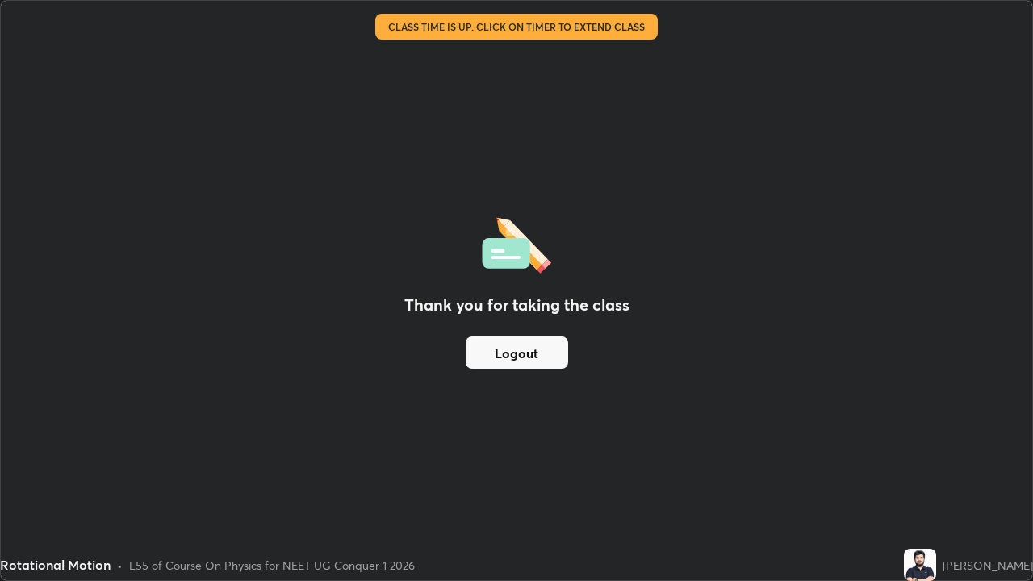
click at [553, 354] on button "Logout" at bounding box center [517, 353] width 102 height 32
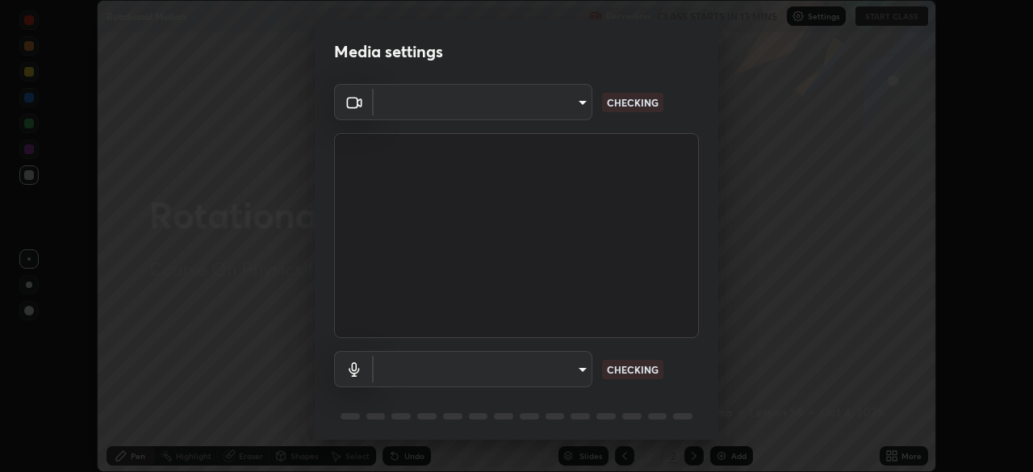
scroll to position [57, 0]
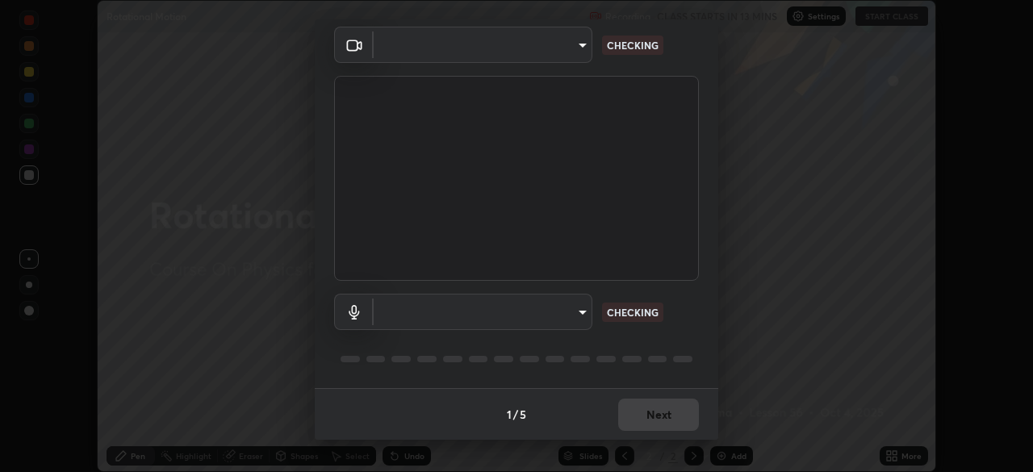
type input "27782adc23e2fb2e9a25af94410cad793eda472e13505a4e640454b7a0983fad"
click at [579, 308] on body "Erase all Rotational Motion Recording CLASS STARTS IN 13 MINS Settings START CL…" at bounding box center [516, 236] width 1033 height 472
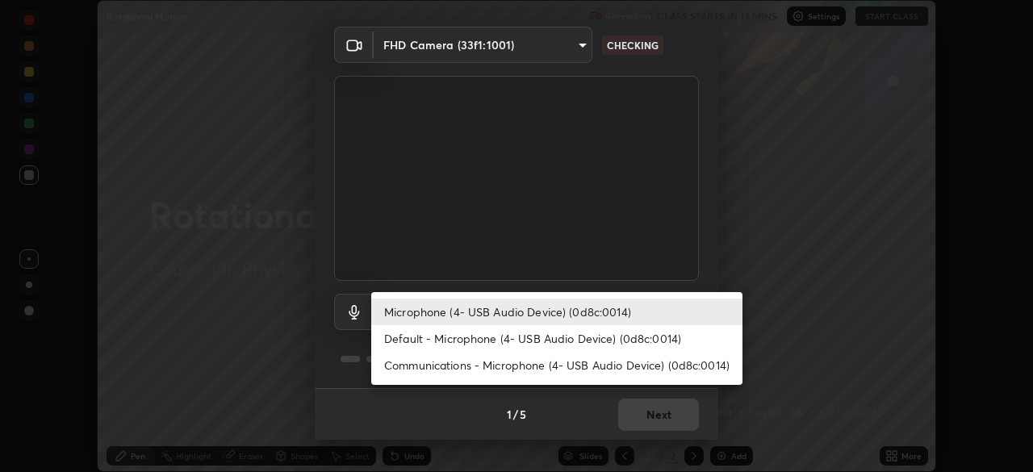
click at [602, 335] on li "Default - Microphone (4- USB Audio Device) (0d8c:0014)" at bounding box center [556, 338] width 371 height 27
type input "default"
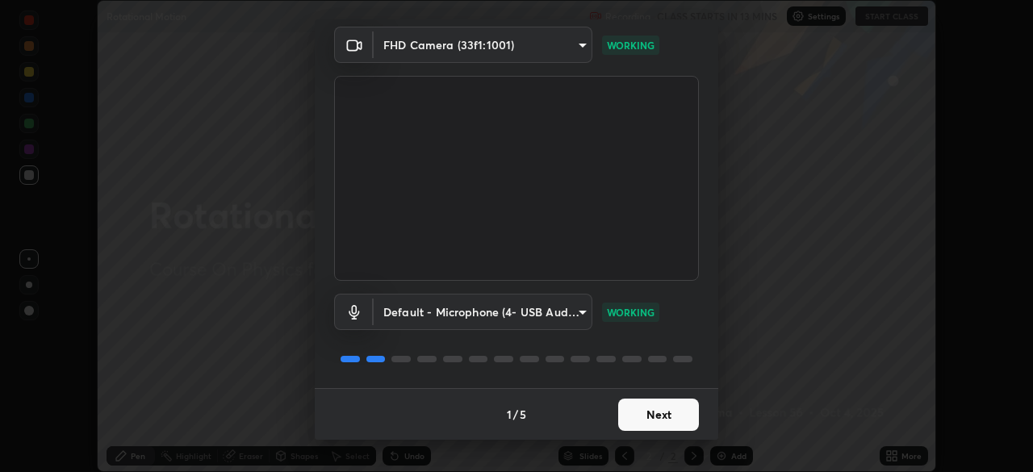
click at [668, 412] on button "Next" at bounding box center [658, 415] width 81 height 32
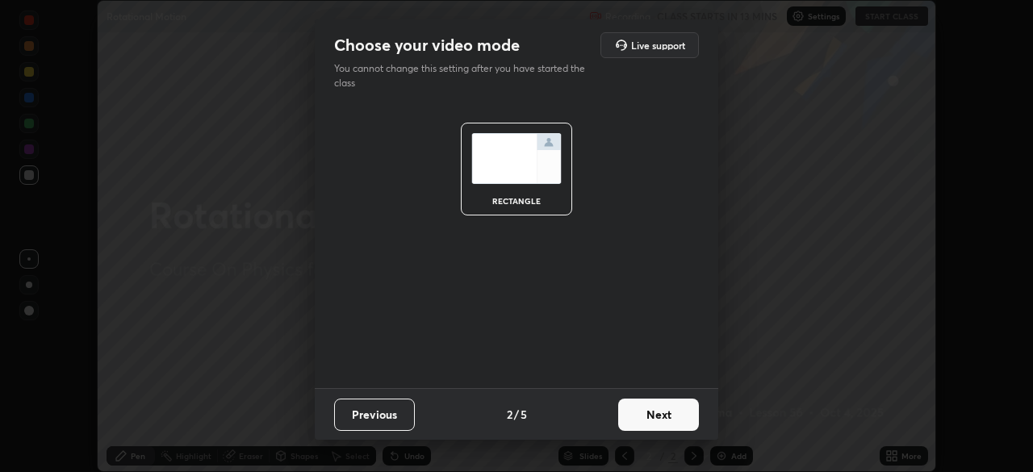
scroll to position [0, 0]
click at [670, 407] on button "Next" at bounding box center [658, 415] width 81 height 32
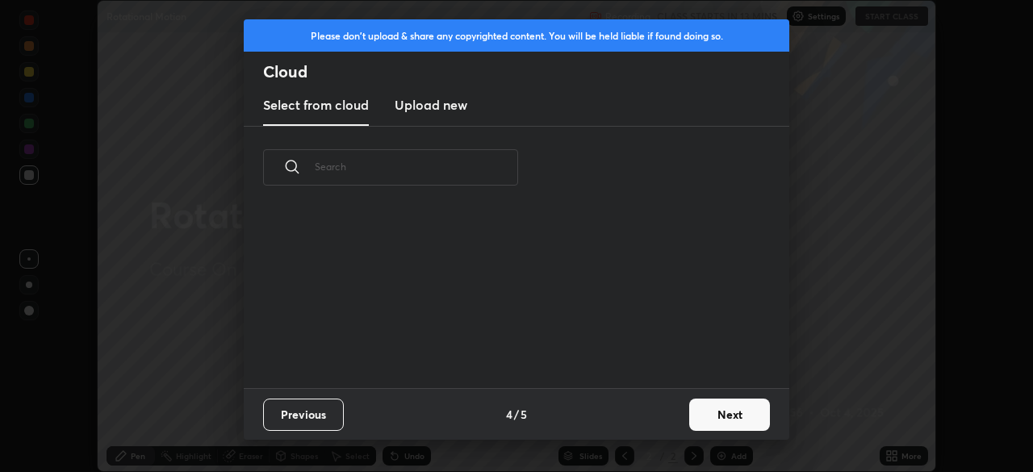
click at [677, 412] on div "Previous 4 / 5 Next" at bounding box center [517, 414] width 546 height 52
click at [680, 414] on div "Previous 4 / 5 Next" at bounding box center [517, 414] width 546 height 52
click at [713, 416] on button "Next" at bounding box center [729, 415] width 81 height 32
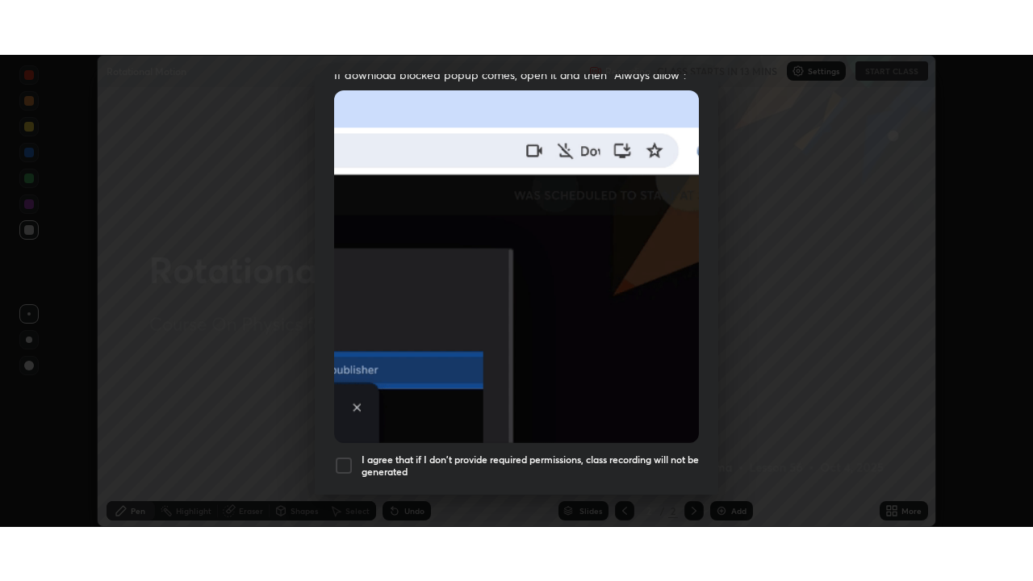
scroll to position [387, 0]
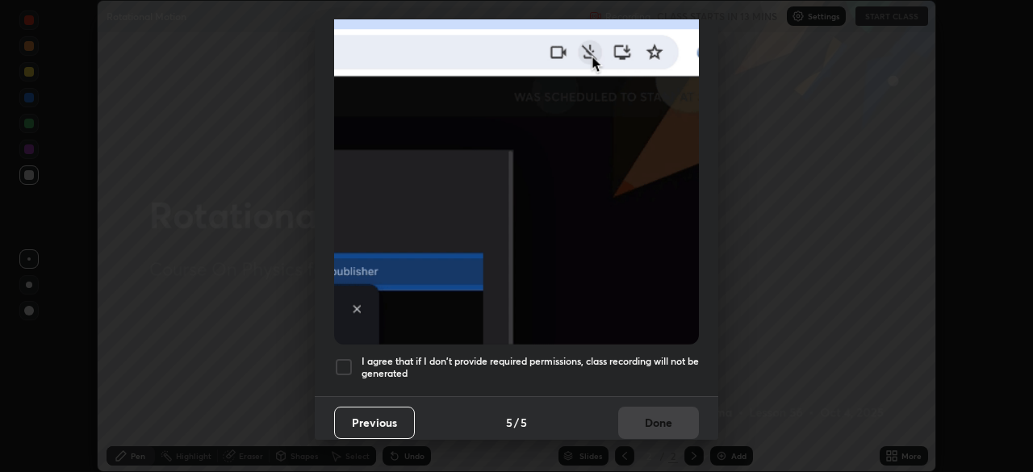
click at [339, 360] on div at bounding box center [343, 366] width 19 height 19
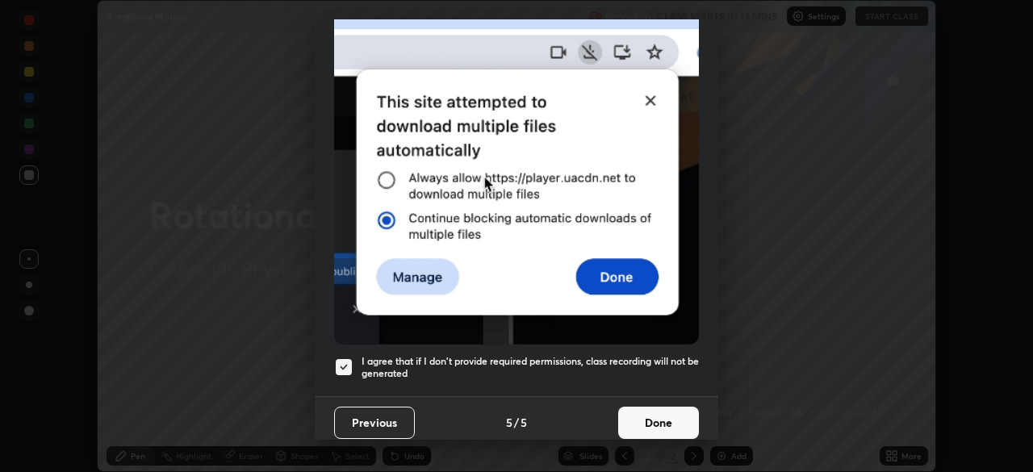
click at [641, 420] on button "Done" at bounding box center [658, 423] width 81 height 32
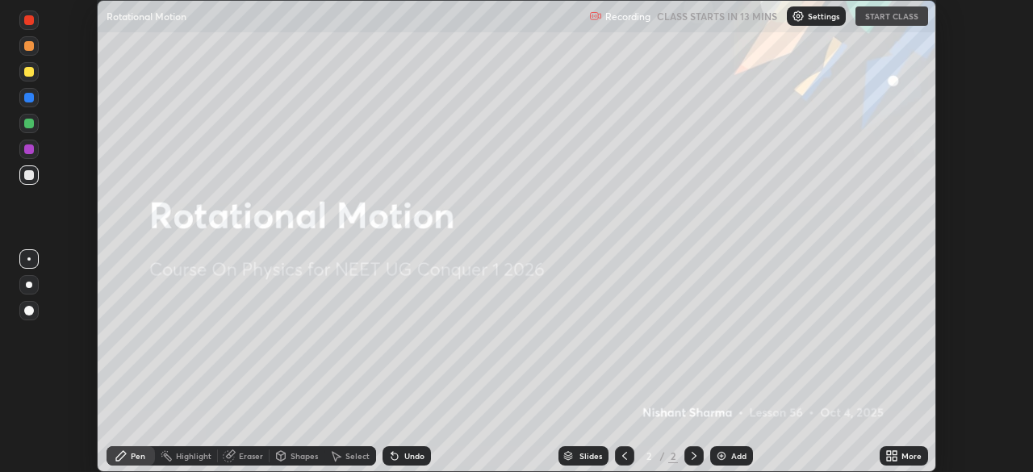
click at [891, 456] on icon at bounding box center [891, 455] width 13 height 13
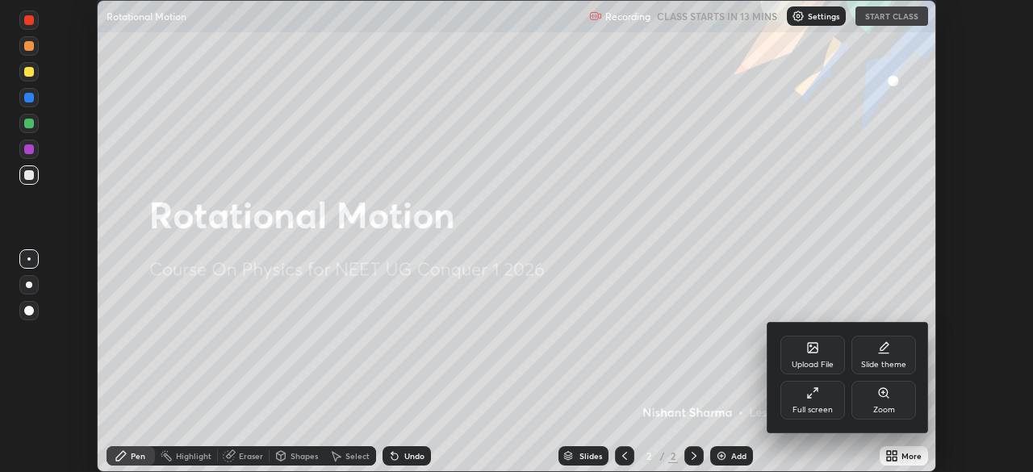
click at [799, 397] on div "Full screen" at bounding box center [812, 400] width 65 height 39
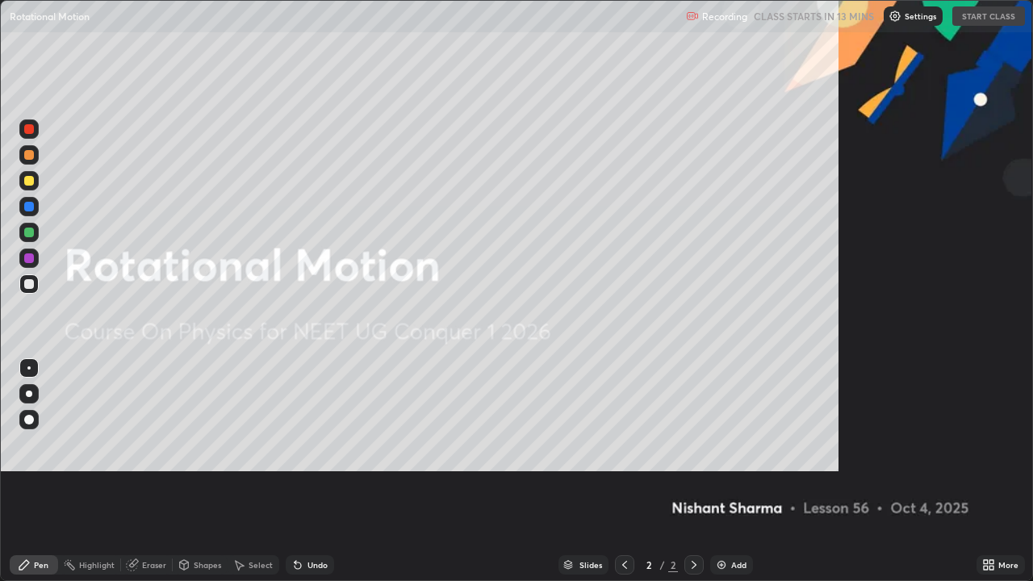
scroll to position [581, 1033]
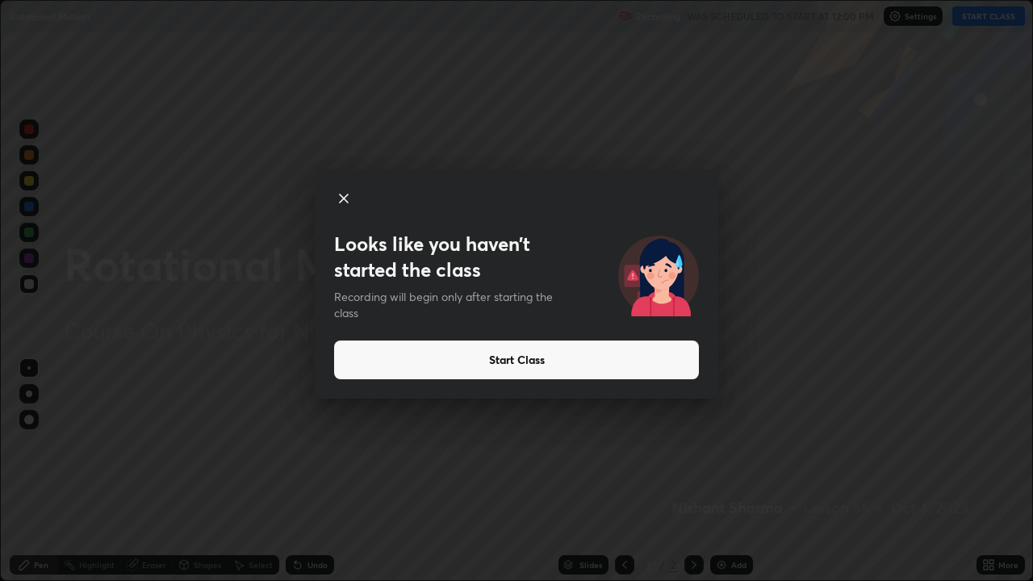
click at [617, 354] on button "Start Class" at bounding box center [516, 360] width 365 height 39
click at [499, 362] on button "Start Class" at bounding box center [516, 360] width 365 height 39
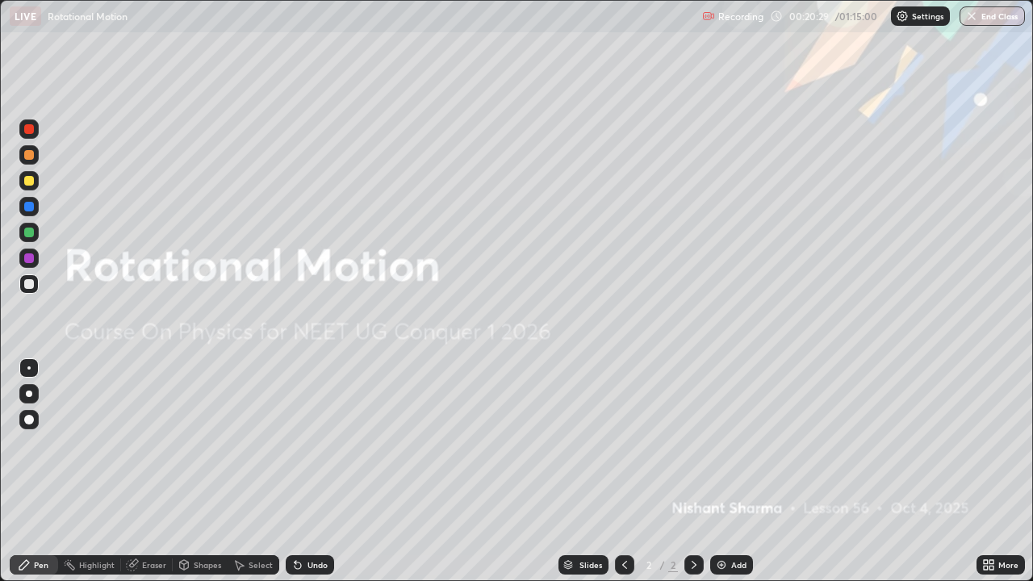
click at [738, 471] on div "Add" at bounding box center [738, 565] width 15 height 8
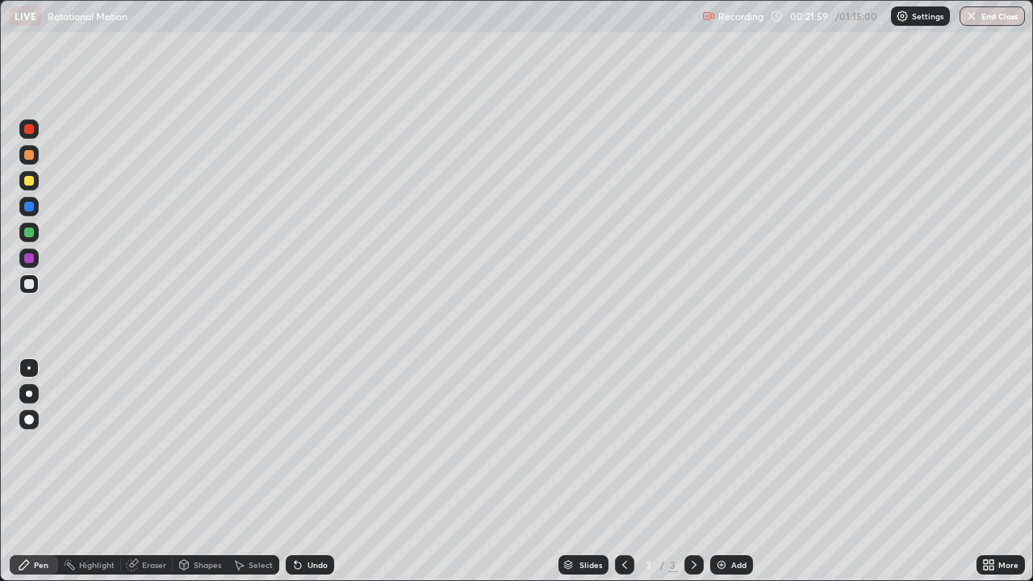
click at [318, 471] on div "Undo" at bounding box center [317, 565] width 20 height 8
click at [316, 471] on div "Undo" at bounding box center [317, 565] width 20 height 8
click at [311, 471] on div "Undo" at bounding box center [310, 564] width 48 height 19
click at [312, 471] on div "Undo" at bounding box center [310, 564] width 48 height 19
click at [313, 471] on div "Undo" at bounding box center [310, 564] width 48 height 19
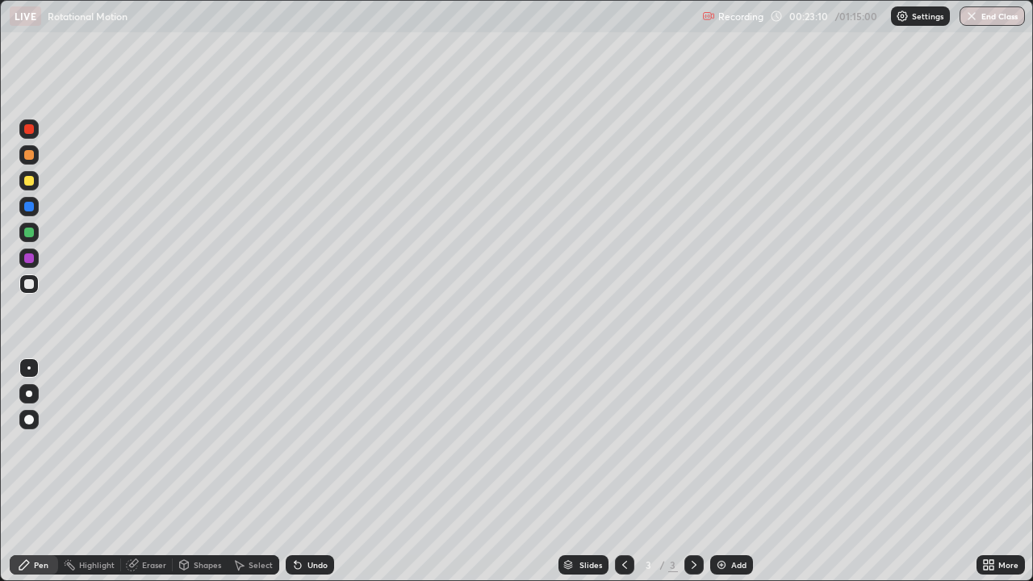
click at [311, 471] on div "Undo" at bounding box center [310, 564] width 48 height 19
click at [316, 471] on div "Undo" at bounding box center [317, 565] width 20 height 8
click at [314, 471] on div "Undo" at bounding box center [317, 565] width 20 height 8
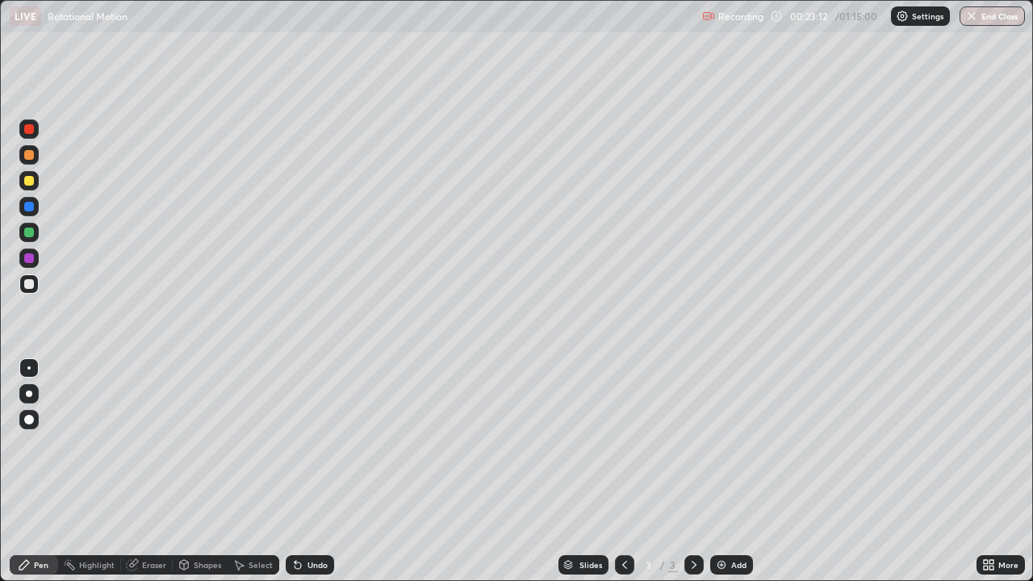
click at [312, 471] on div "Undo" at bounding box center [317, 565] width 20 height 8
click at [314, 471] on div "Undo" at bounding box center [317, 565] width 20 height 8
click at [310, 471] on div "Undo" at bounding box center [317, 565] width 20 height 8
click at [308, 471] on div "Undo" at bounding box center [317, 565] width 20 height 8
click at [309, 471] on div "Undo" at bounding box center [317, 565] width 20 height 8
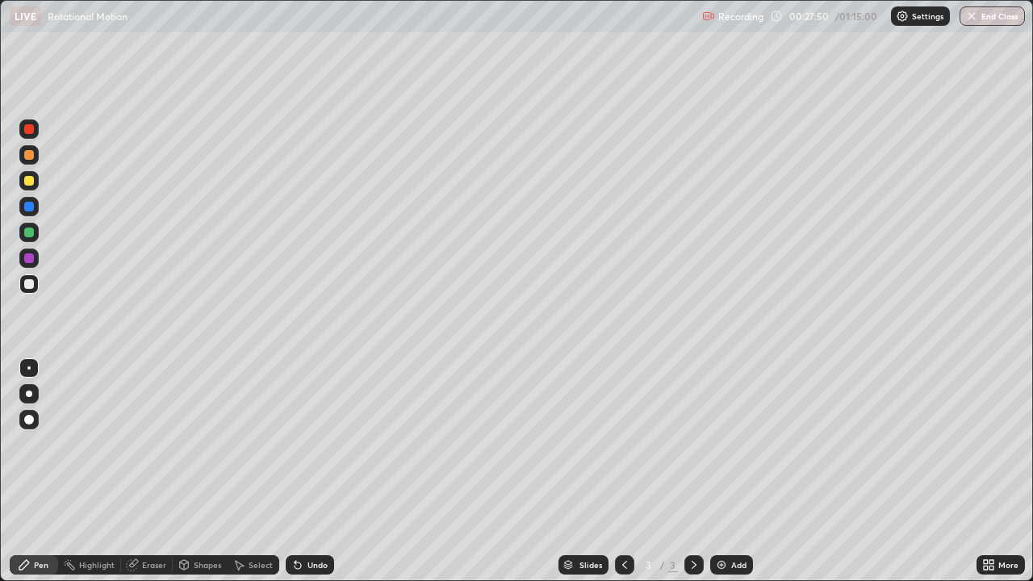
click at [731, 471] on div "Add" at bounding box center [738, 565] width 15 height 8
click at [738, 471] on div "Add" at bounding box center [731, 564] width 43 height 19
click at [323, 471] on div "Undo" at bounding box center [317, 565] width 20 height 8
click at [309, 471] on div "Undo" at bounding box center [317, 565] width 20 height 8
click at [30, 179] on div at bounding box center [29, 181] width 10 height 10
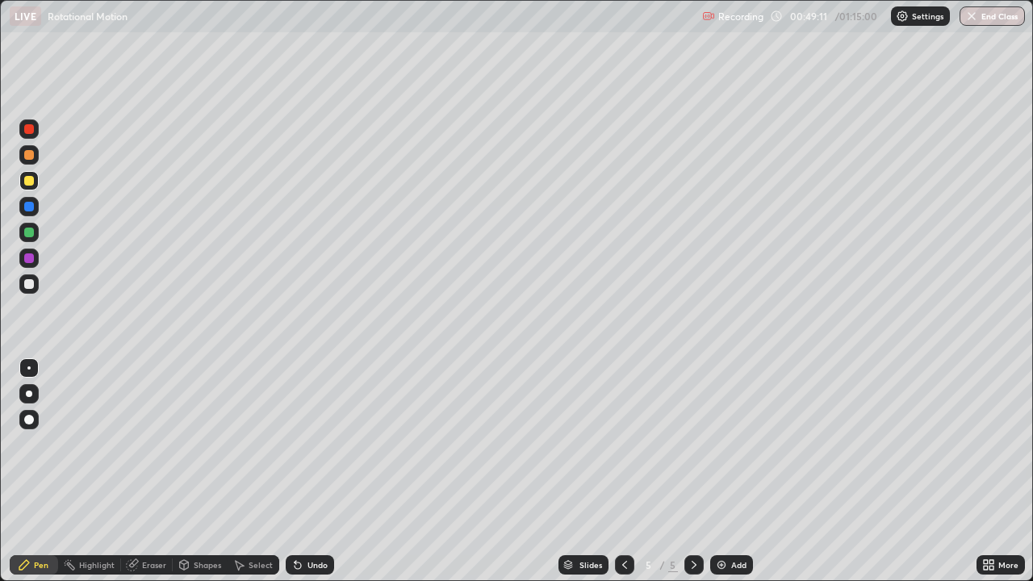
click at [723, 471] on div "Add" at bounding box center [731, 564] width 43 height 19
click at [156, 471] on div "Eraser" at bounding box center [147, 564] width 52 height 19
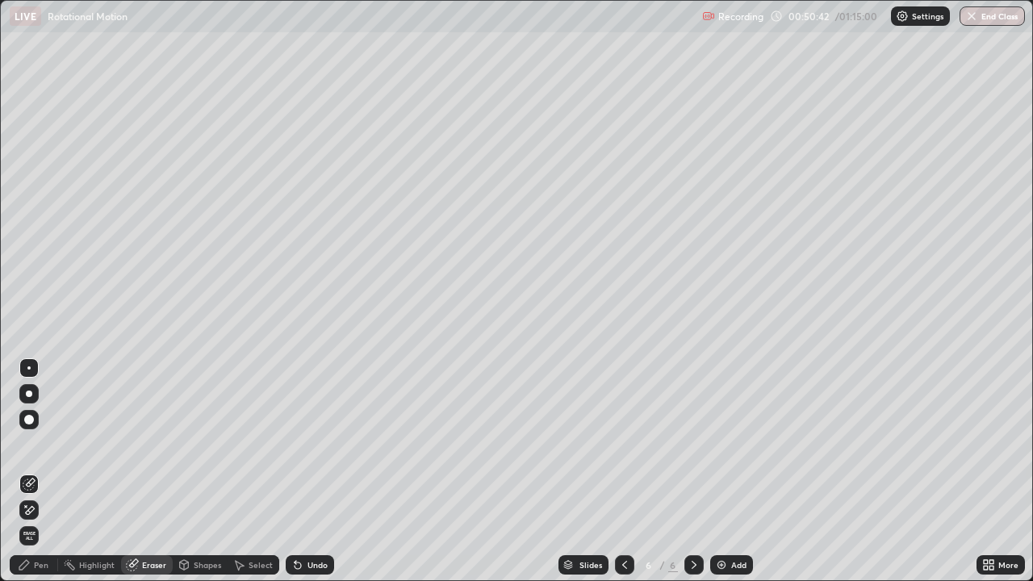
click at [31, 471] on icon at bounding box center [29, 511] width 13 height 14
click at [29, 471] on icon at bounding box center [24, 564] width 13 height 13
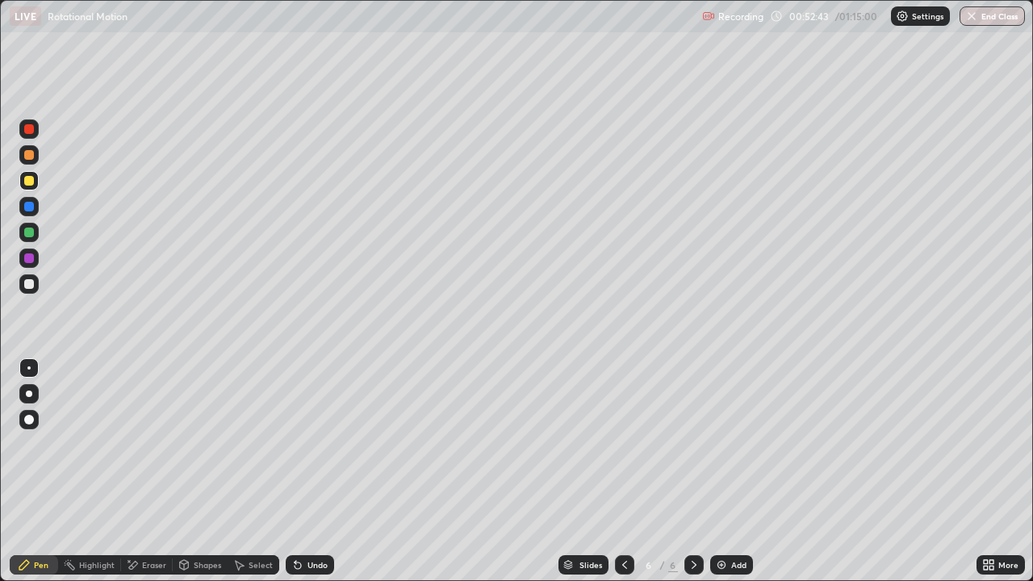
click at [317, 471] on div "Undo" at bounding box center [317, 565] width 20 height 8
click at [316, 471] on div "Undo" at bounding box center [317, 565] width 20 height 8
click at [314, 471] on div "Undo" at bounding box center [317, 565] width 20 height 8
click at [319, 471] on div "Undo" at bounding box center [317, 565] width 20 height 8
click at [315, 471] on div "Undo" at bounding box center [310, 564] width 48 height 19
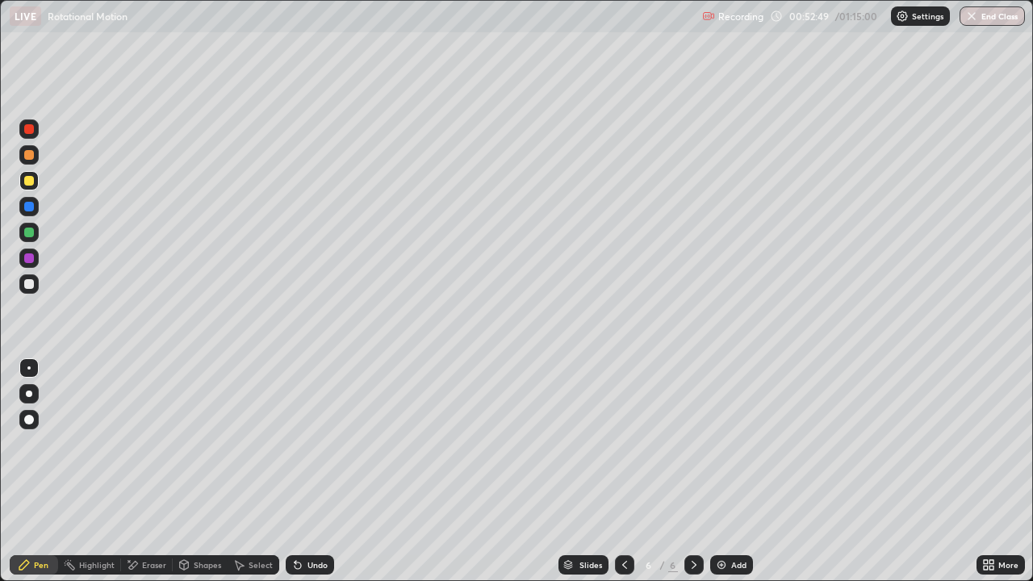
click at [311, 471] on div "Undo" at bounding box center [317, 565] width 20 height 8
click at [312, 471] on div "Undo" at bounding box center [317, 565] width 20 height 8
click at [318, 471] on div "Undo" at bounding box center [317, 565] width 20 height 8
click at [731, 471] on div "Add" at bounding box center [738, 565] width 15 height 8
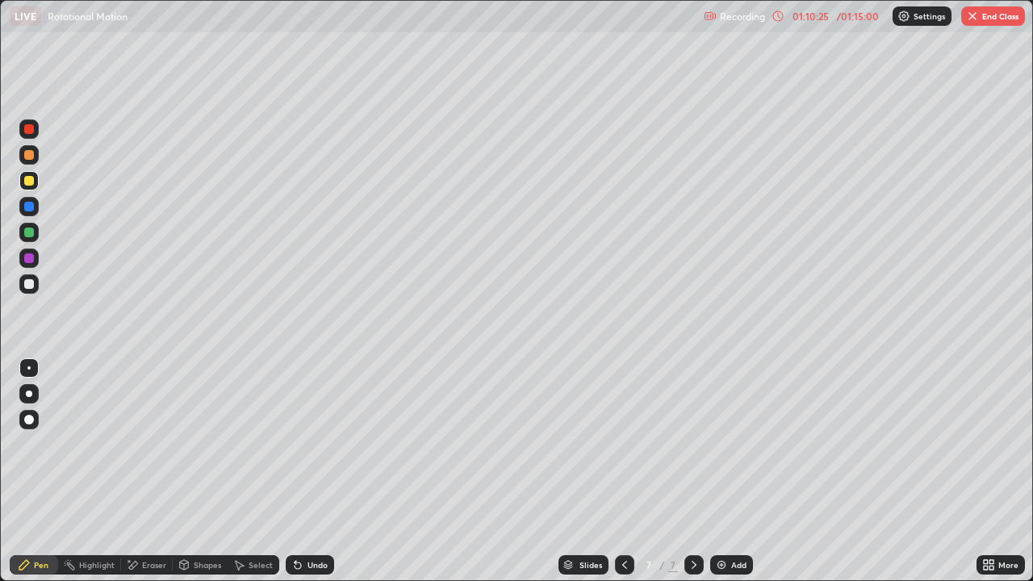
click at [310, 471] on div "Undo" at bounding box center [317, 565] width 20 height 8
click at [308, 471] on div "Undo" at bounding box center [317, 565] width 20 height 8
click at [980, 17] on button "End Class" at bounding box center [993, 15] width 64 height 19
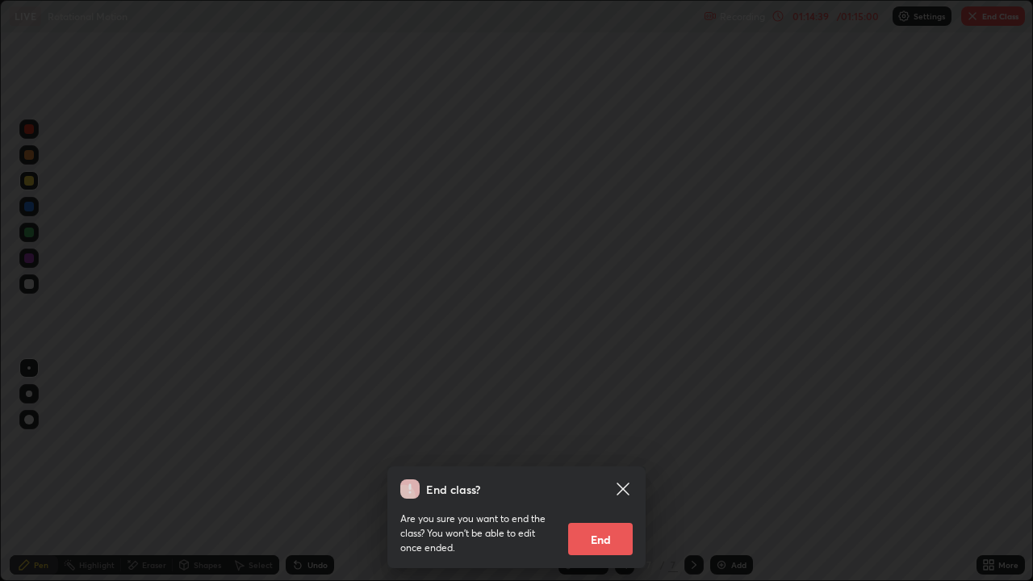
click at [599, 471] on button "End" at bounding box center [600, 539] width 65 height 32
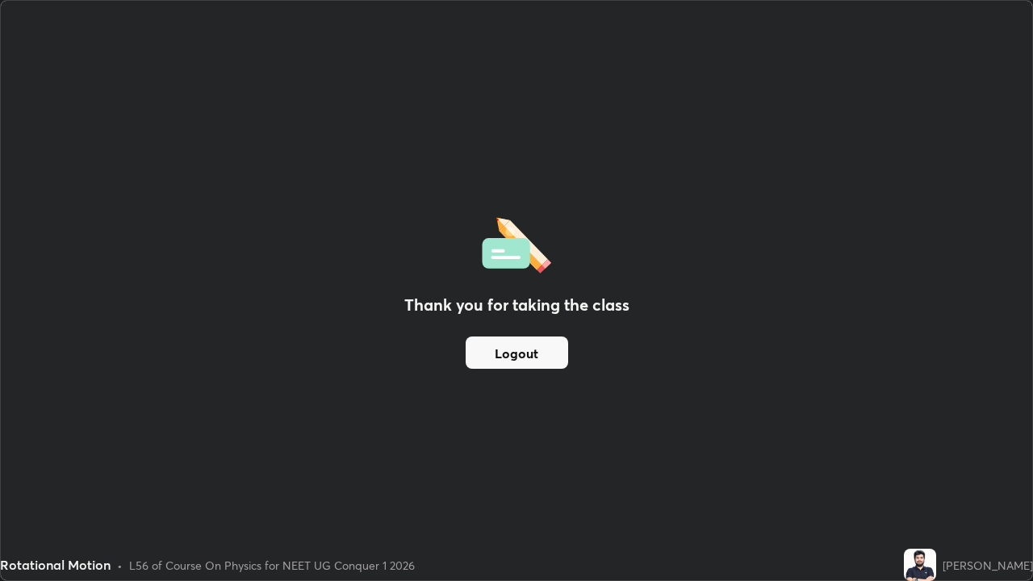
click at [561, 355] on button "Logout" at bounding box center [517, 353] width 102 height 32
